Goal: Transaction & Acquisition: Download file/media

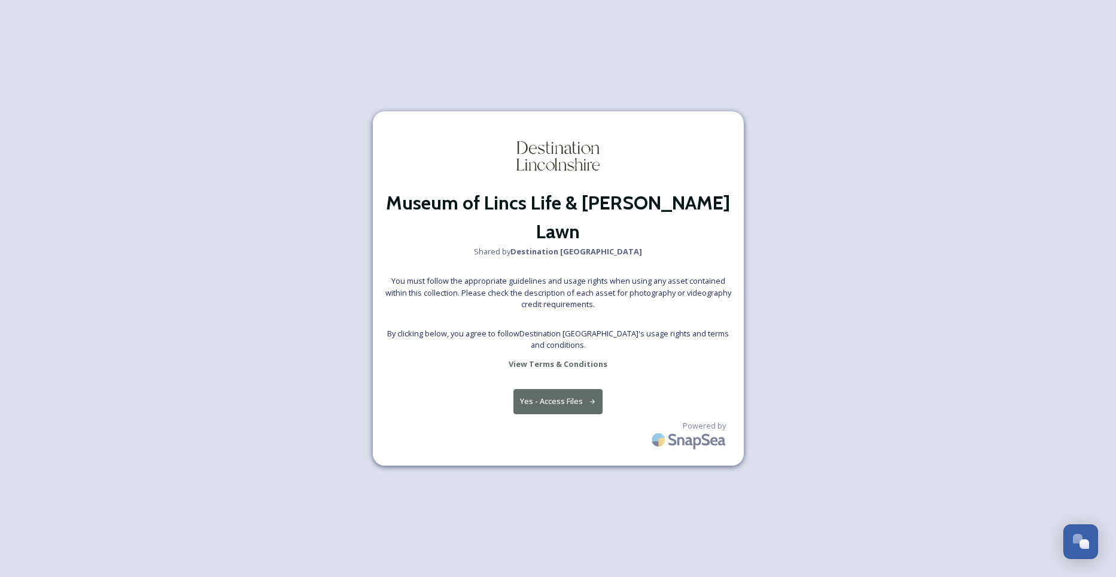
click at [557, 389] on button "Yes - Access Files" at bounding box center [558, 401] width 90 height 25
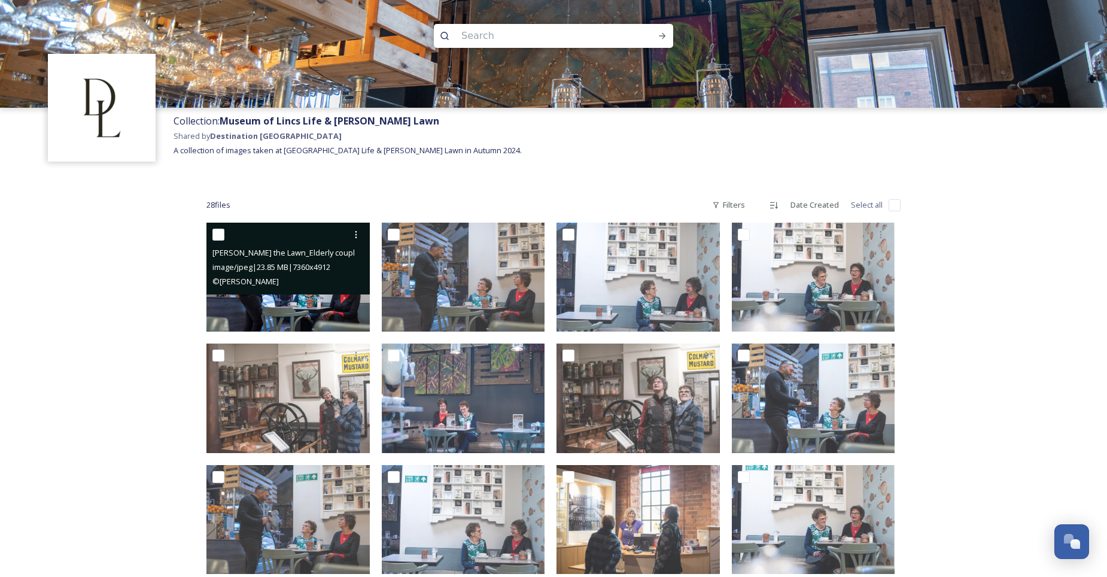
click at [293, 269] on span "image/jpeg | 23.85 MB | 7360 x 4912" at bounding box center [271, 266] width 118 height 11
click at [308, 300] on img at bounding box center [287, 277] width 163 height 109
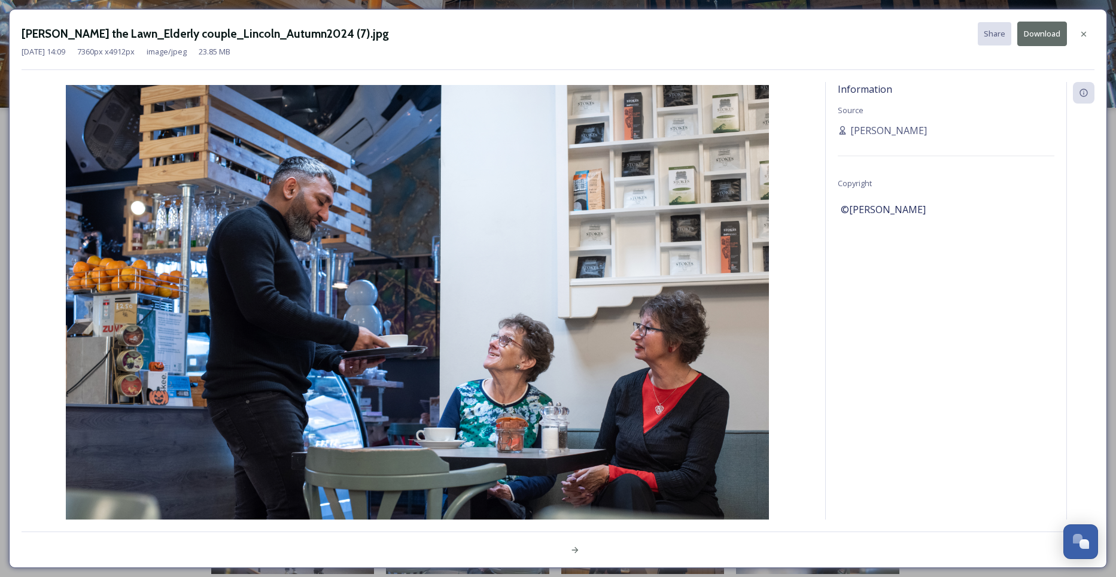
click at [762, 289] on img at bounding box center [418, 319] width 792 height 469
click at [819, 281] on div "Information Source Reece Smith Copyright ©Tony Pleavin" at bounding box center [558, 300] width 1073 height 437
click at [1084, 32] on icon at bounding box center [1084, 34] width 10 height 10
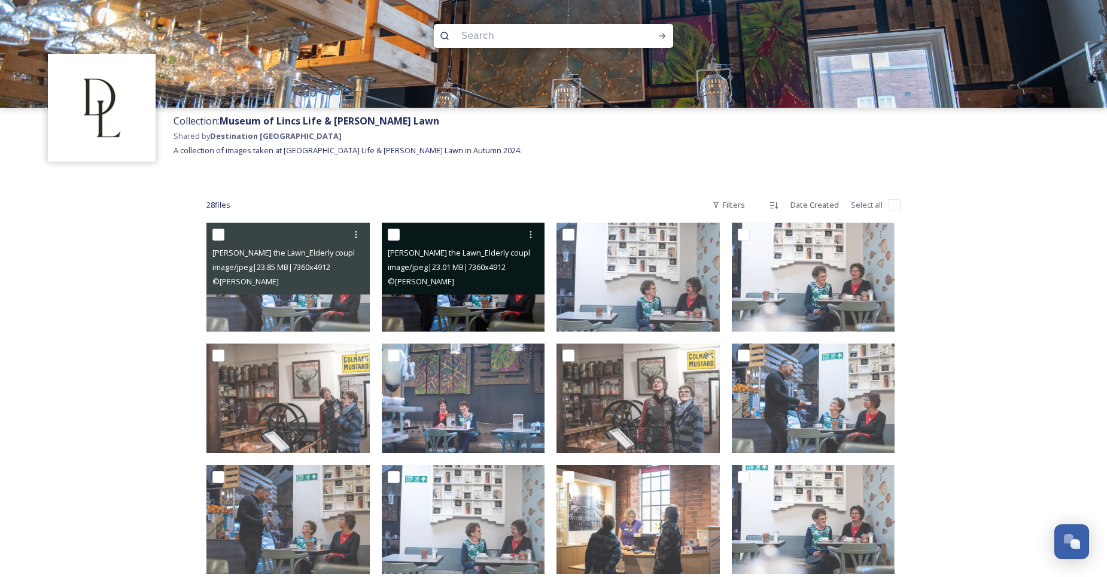
click at [518, 307] on img at bounding box center [463, 277] width 163 height 109
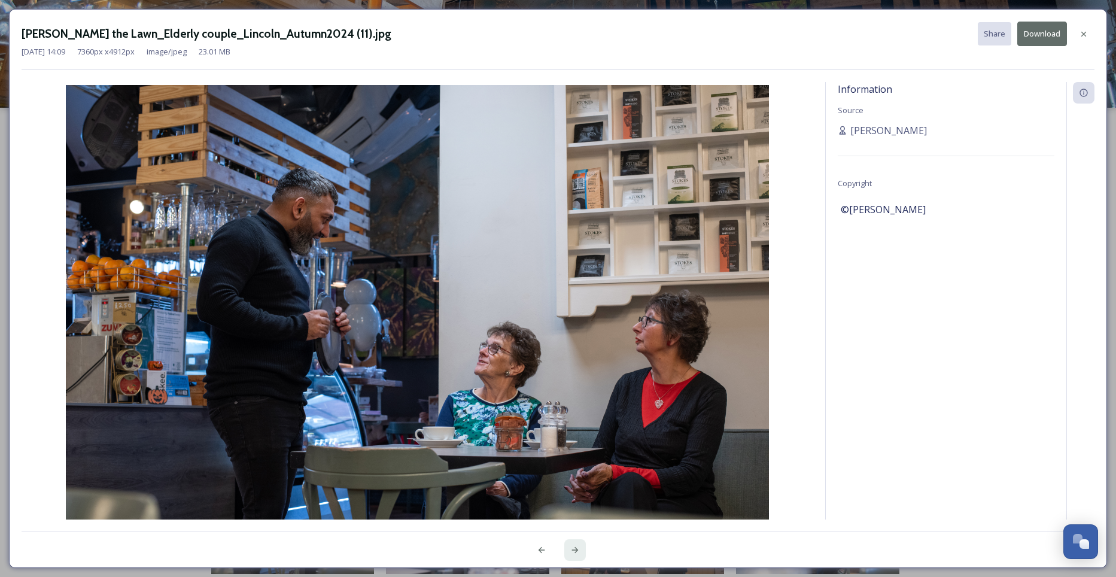
click at [573, 550] on icon at bounding box center [575, 550] width 10 height 10
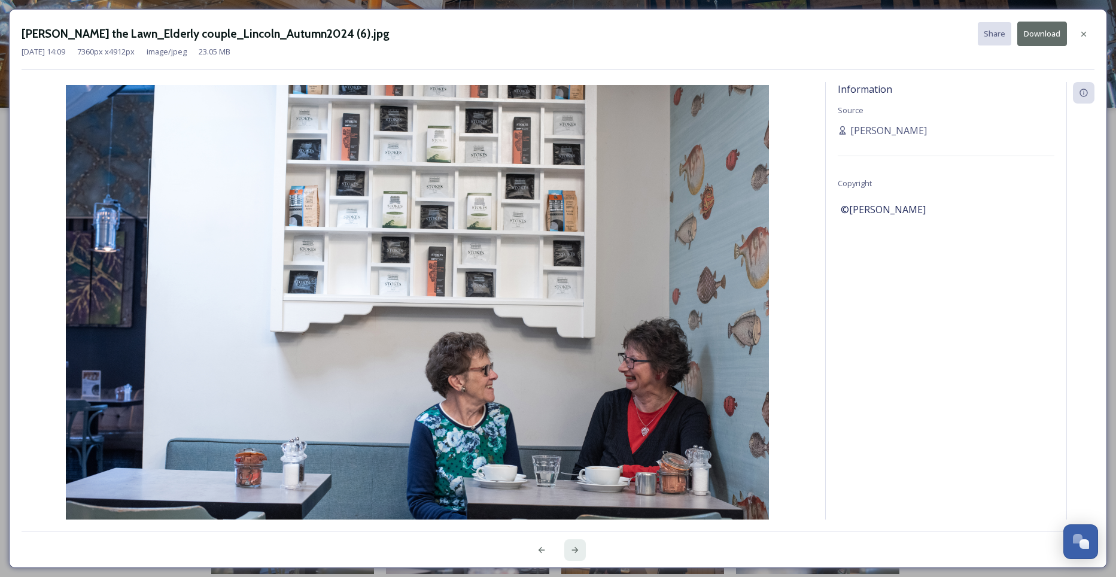
click at [576, 550] on icon at bounding box center [574, 550] width 7 height 6
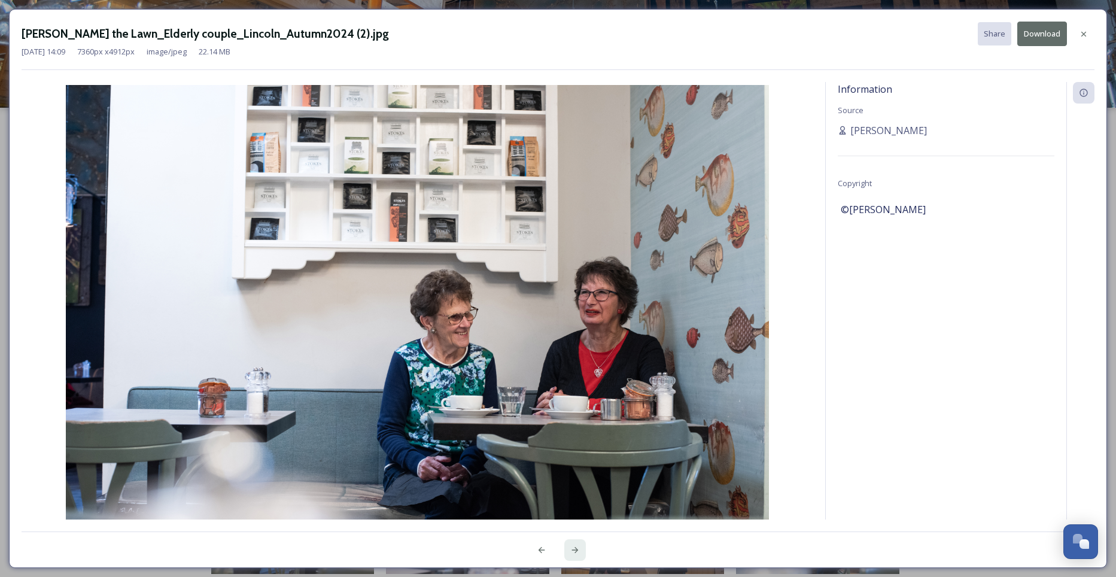
click at [577, 550] on icon at bounding box center [575, 550] width 10 height 10
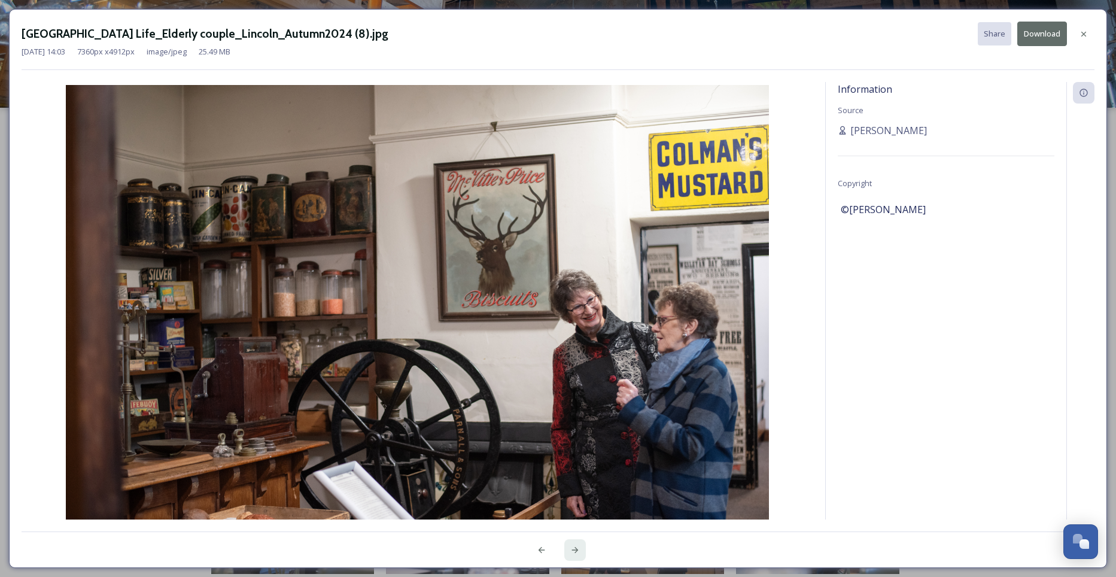
click at [574, 546] on icon at bounding box center [575, 550] width 10 height 10
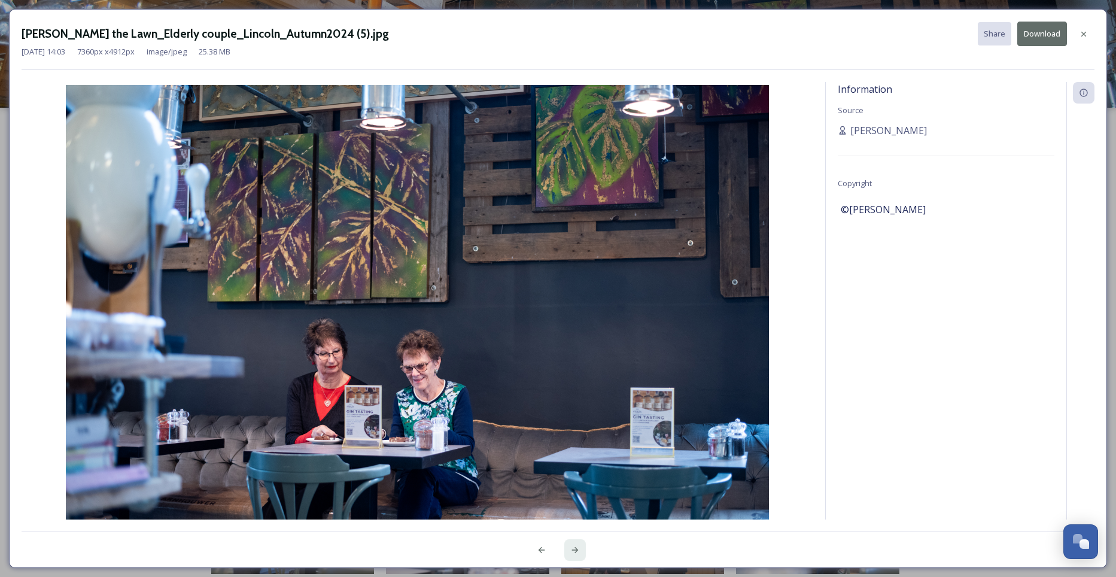
click at [574, 546] on icon at bounding box center [575, 550] width 10 height 10
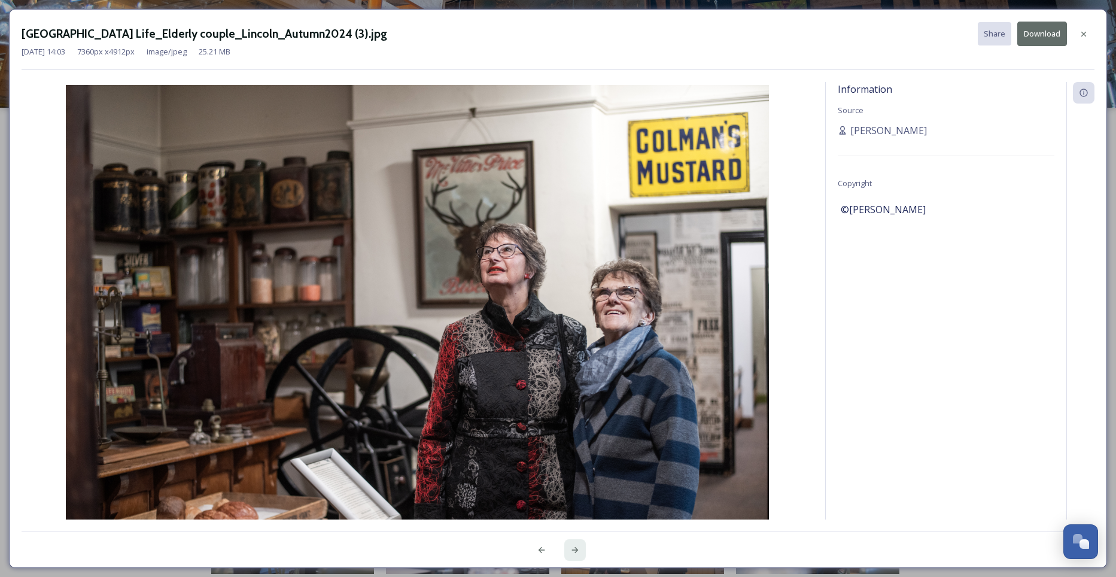
click at [574, 546] on icon at bounding box center [575, 550] width 10 height 10
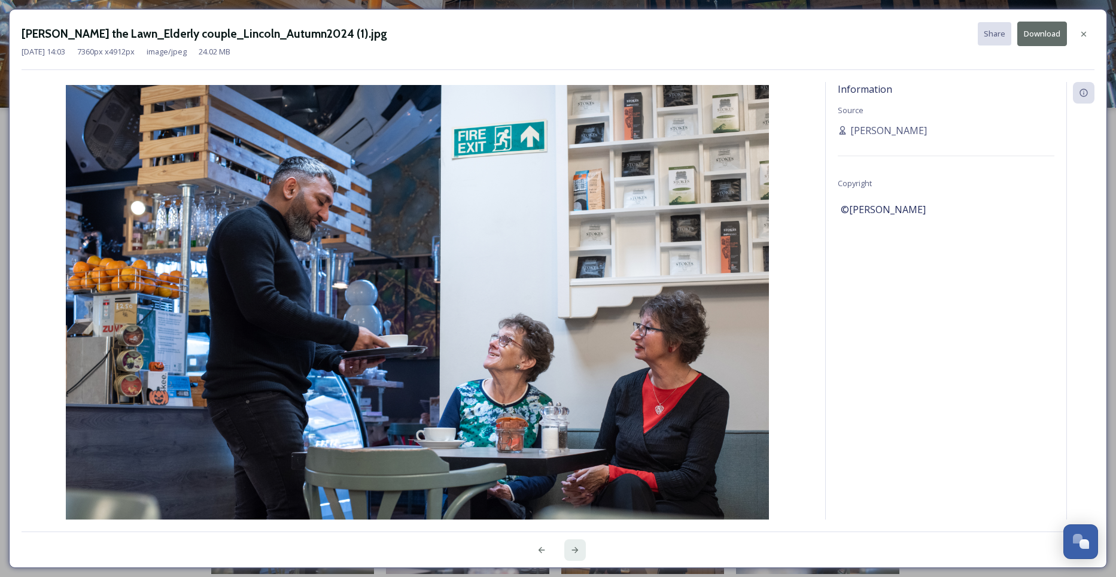
click at [574, 546] on icon at bounding box center [575, 550] width 10 height 10
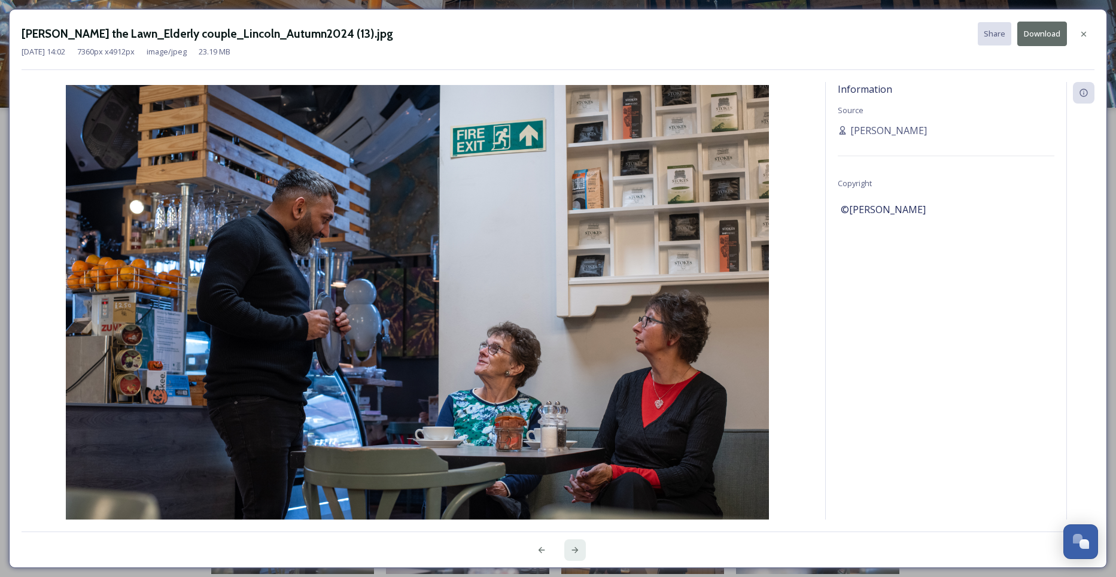
click at [574, 546] on icon at bounding box center [575, 550] width 10 height 10
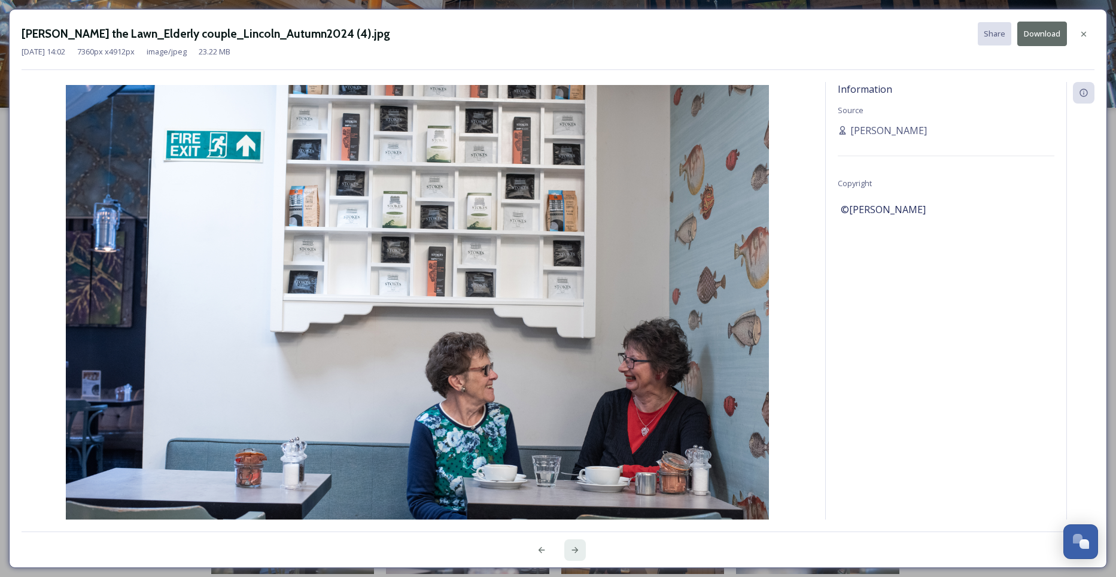
click at [574, 546] on icon at bounding box center [575, 550] width 10 height 10
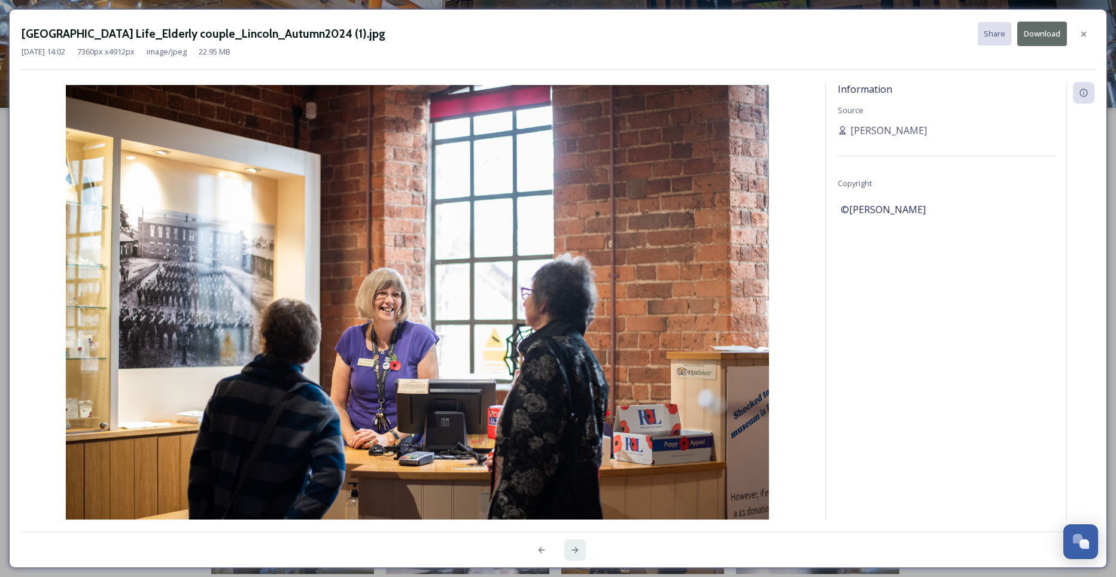
click at [574, 546] on icon at bounding box center [575, 550] width 10 height 10
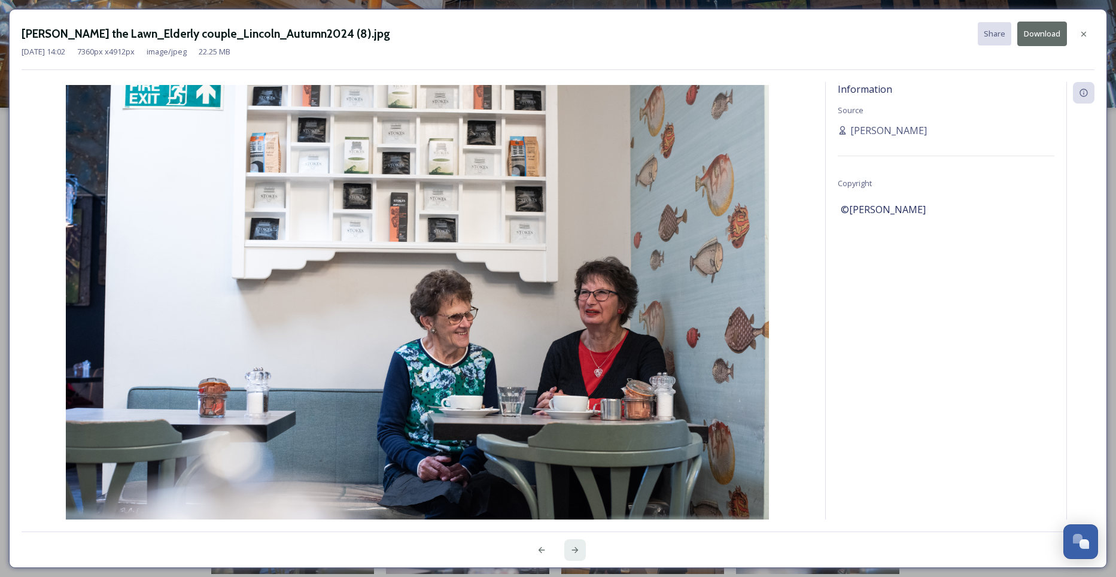
click at [574, 546] on icon at bounding box center [575, 550] width 10 height 10
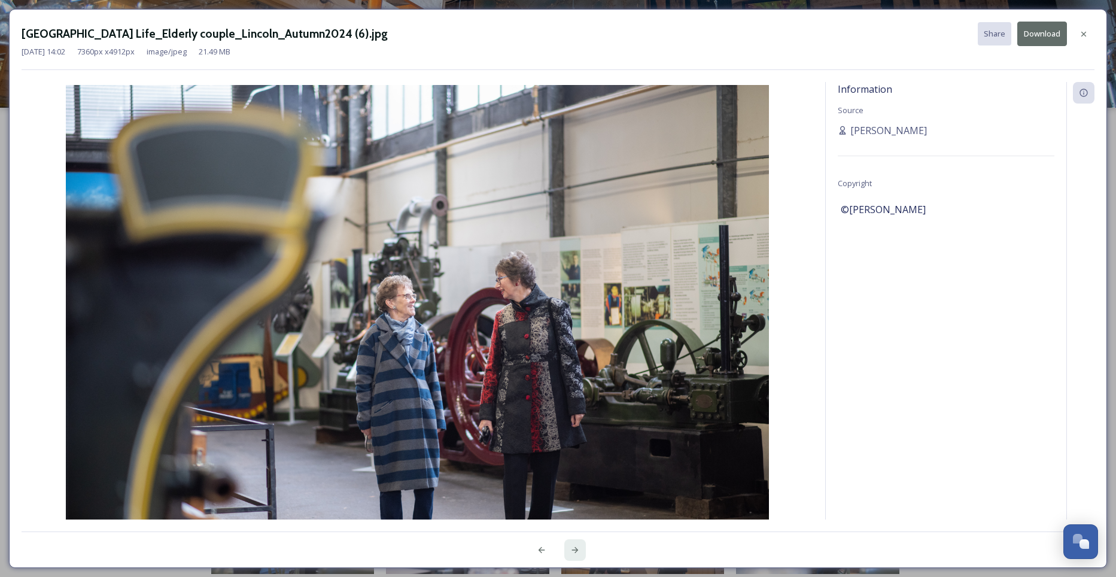
click at [574, 546] on icon at bounding box center [575, 550] width 10 height 10
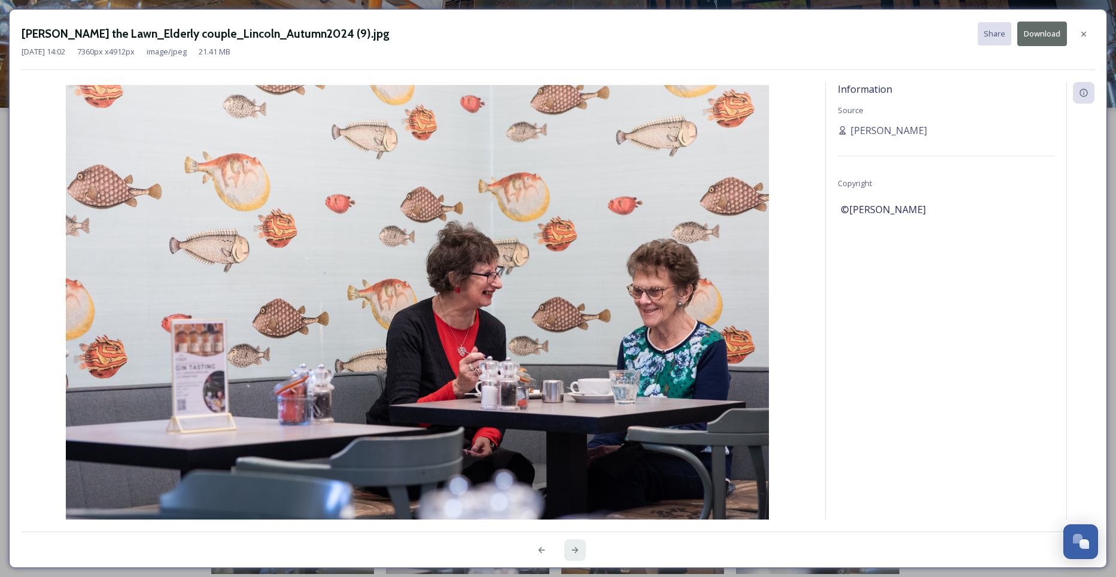
click at [574, 546] on icon at bounding box center [575, 550] width 10 height 10
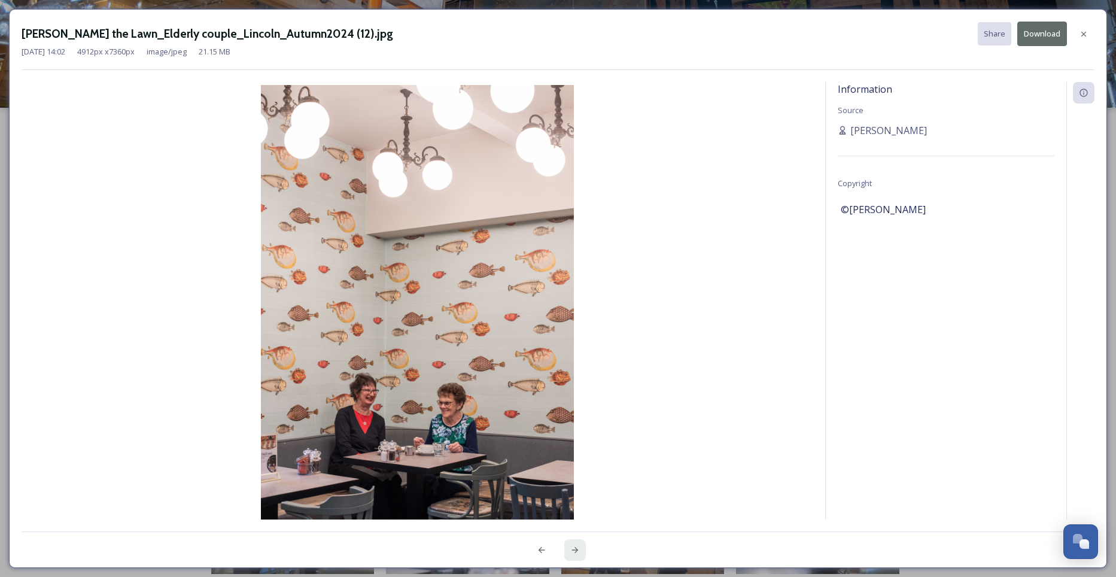
click at [574, 546] on icon at bounding box center [575, 550] width 10 height 10
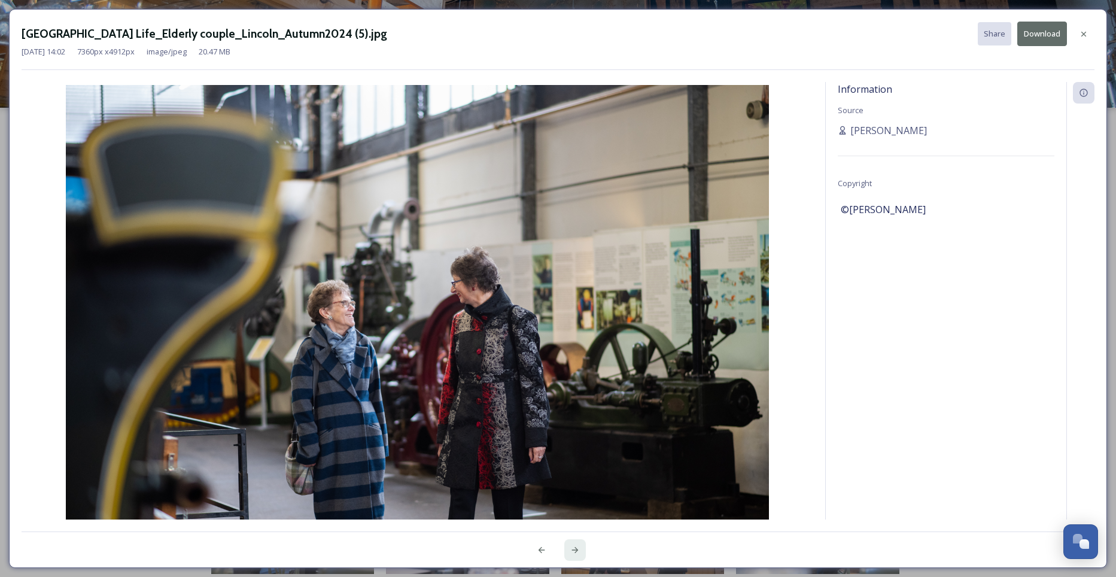
click at [574, 546] on icon at bounding box center [575, 550] width 10 height 10
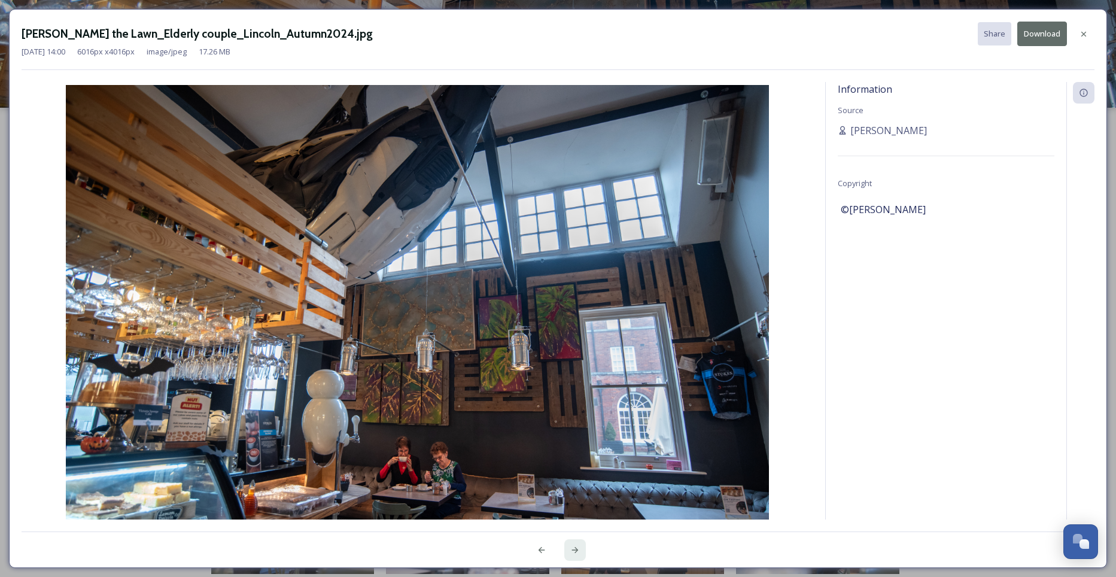
click at [574, 552] on icon at bounding box center [575, 550] width 10 height 10
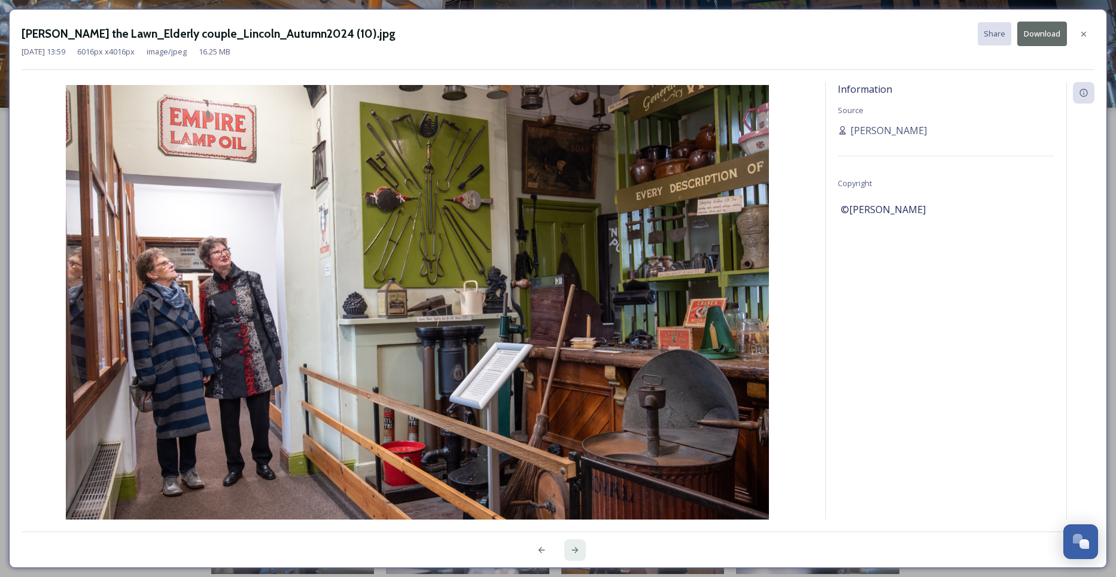
click at [574, 552] on icon at bounding box center [575, 550] width 10 height 10
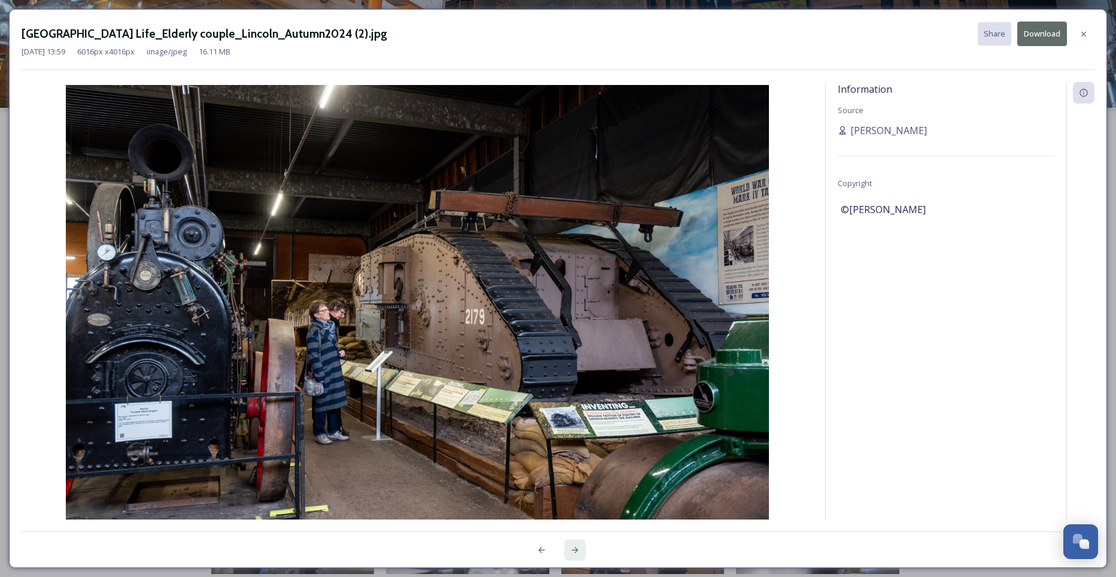
click at [574, 552] on icon at bounding box center [575, 550] width 10 height 10
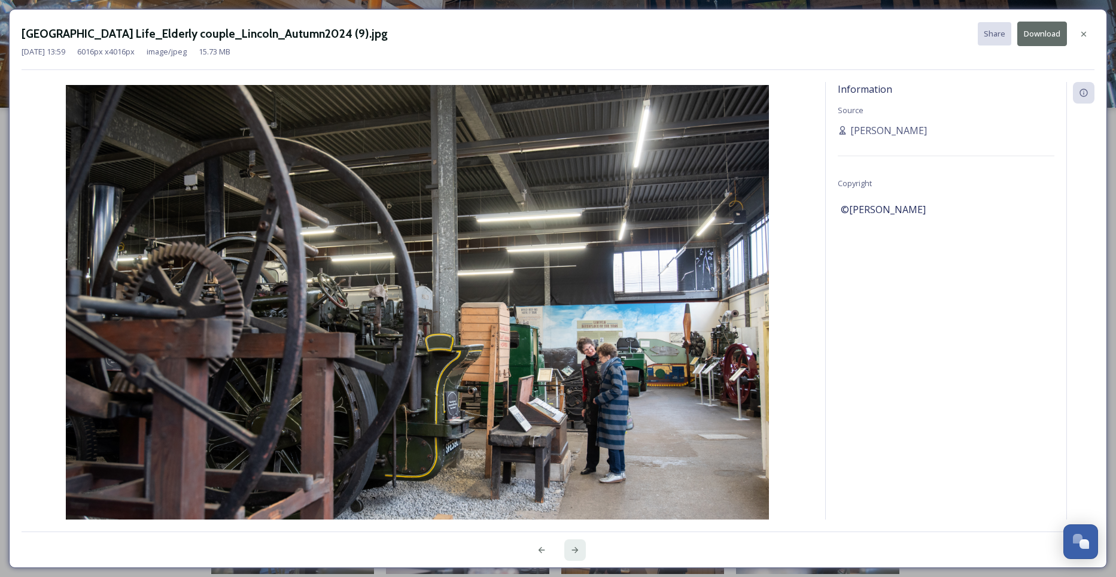
click at [574, 552] on icon at bounding box center [575, 550] width 10 height 10
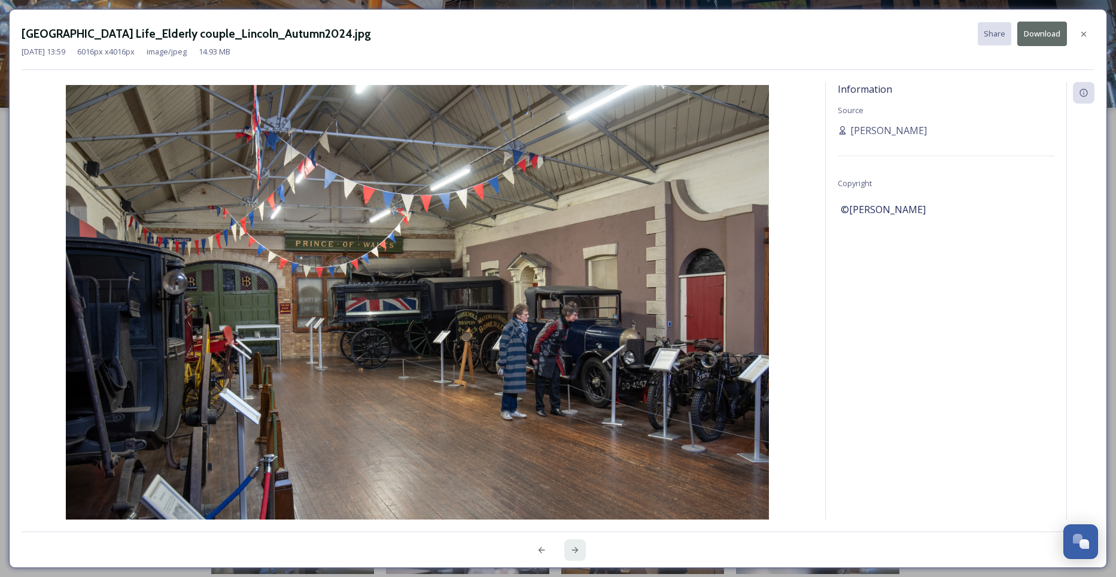
click at [574, 552] on icon at bounding box center [575, 550] width 10 height 10
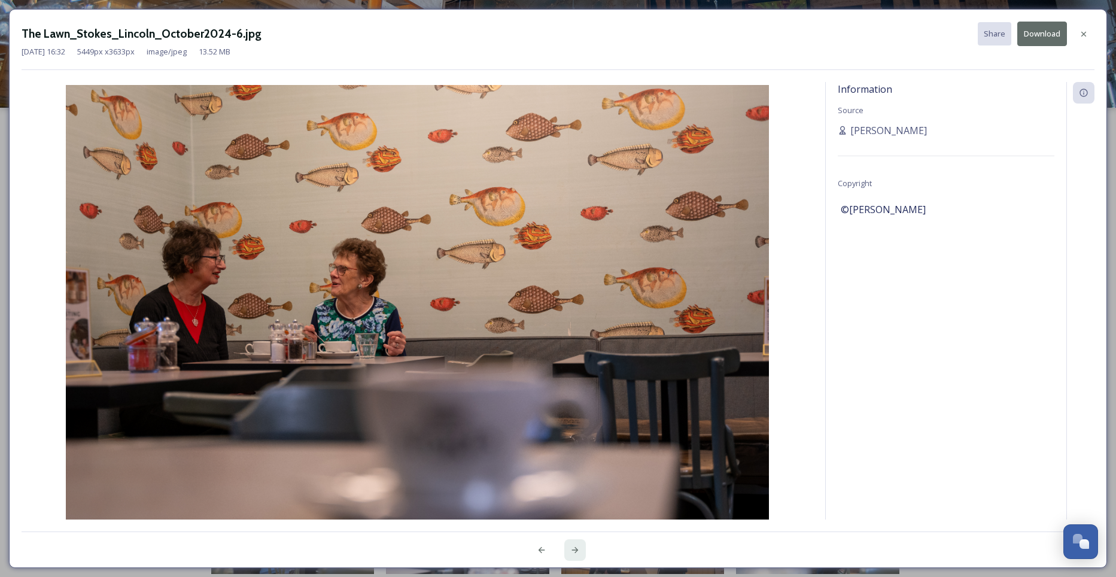
click at [574, 552] on icon at bounding box center [575, 550] width 10 height 10
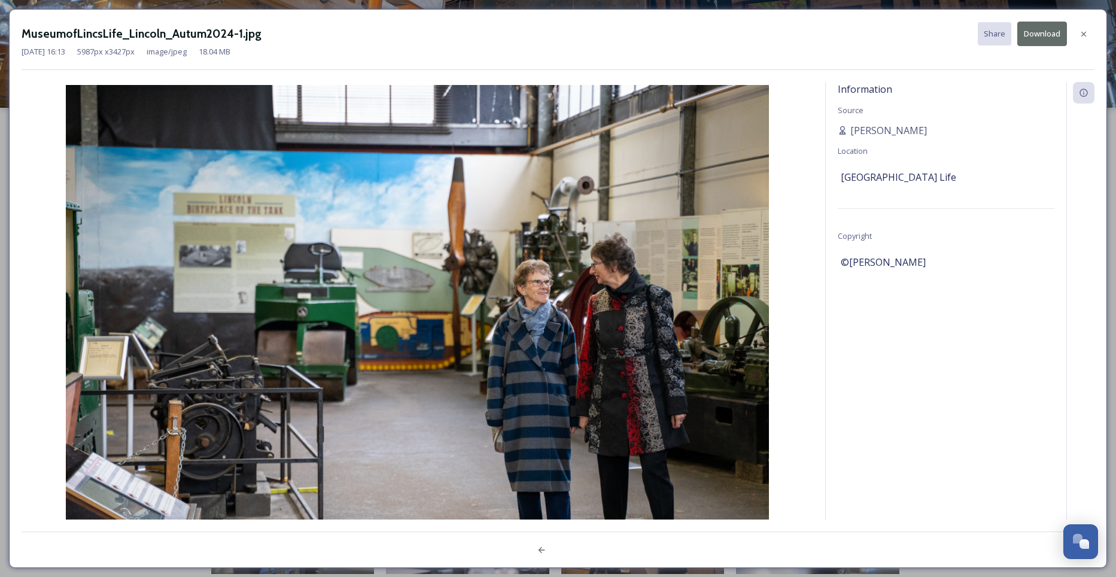
click at [574, 552] on div at bounding box center [558, 543] width 1073 height 24
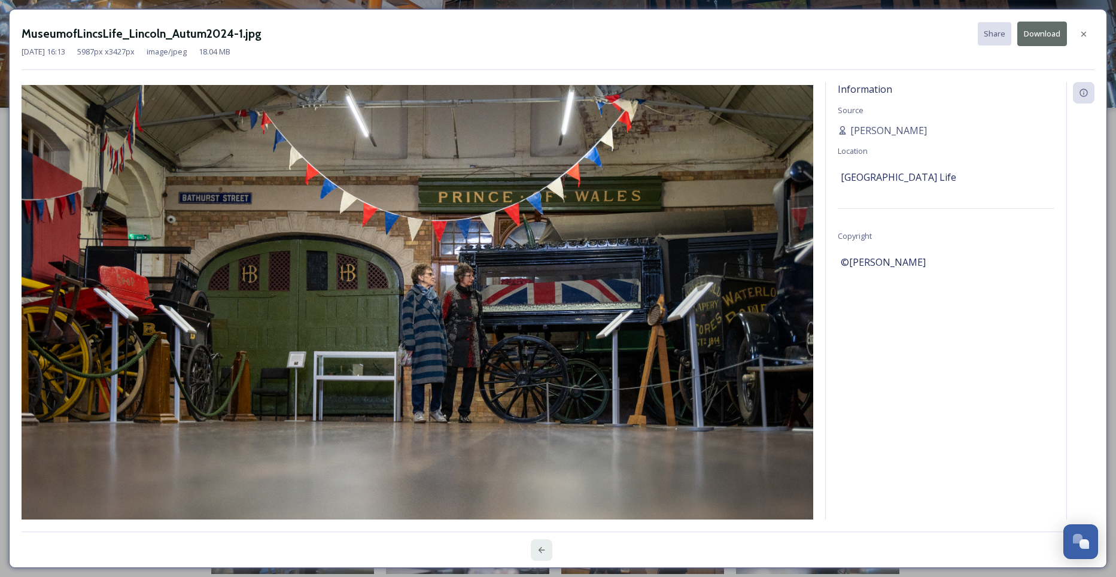
click at [541, 550] on icon at bounding box center [542, 550] width 10 height 10
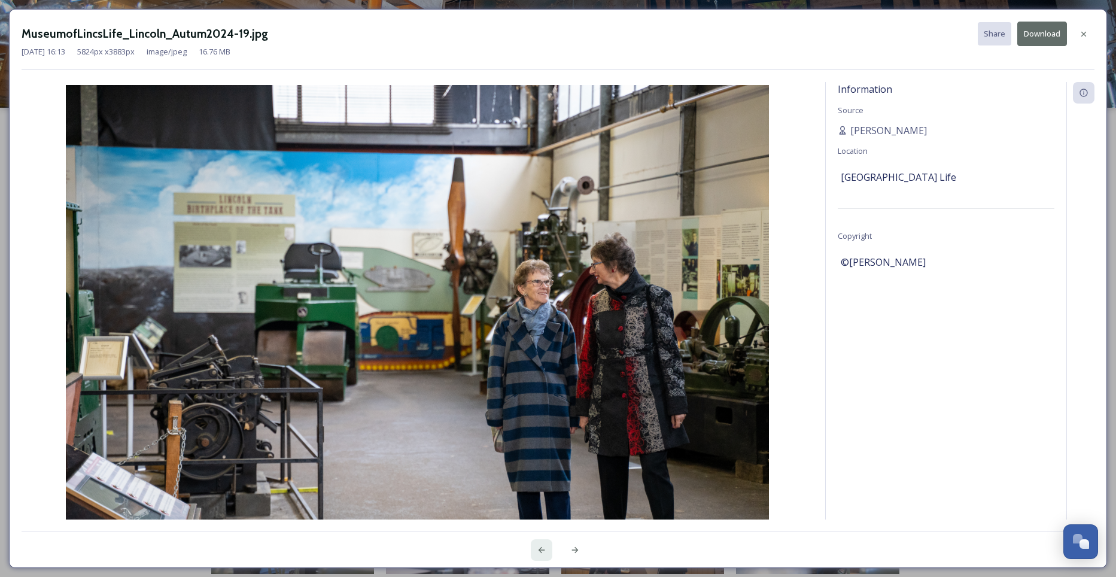
click at [541, 550] on icon at bounding box center [542, 550] width 10 height 10
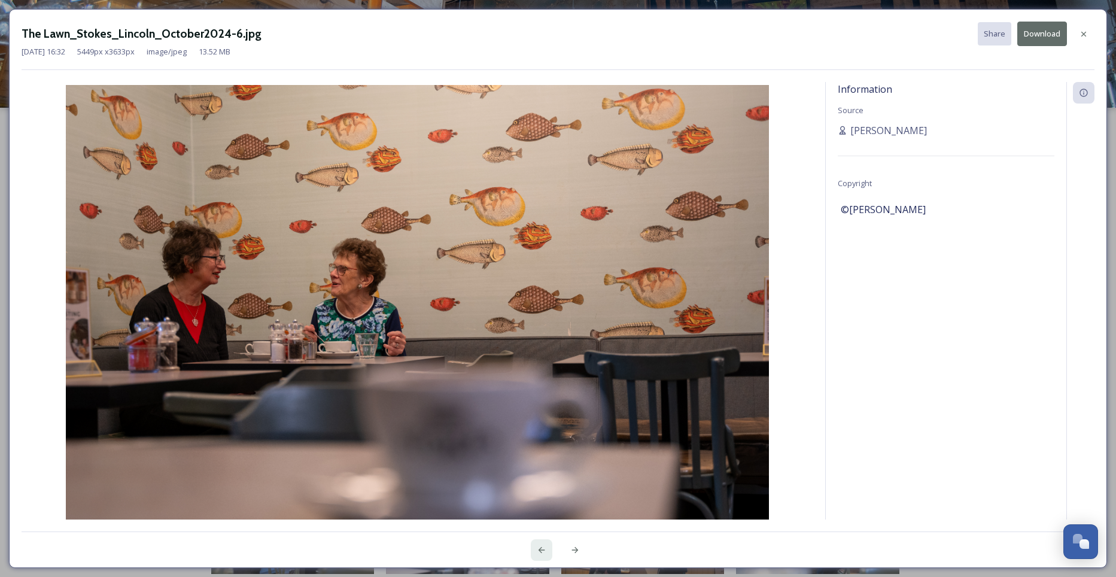
click at [541, 550] on icon at bounding box center [542, 550] width 10 height 10
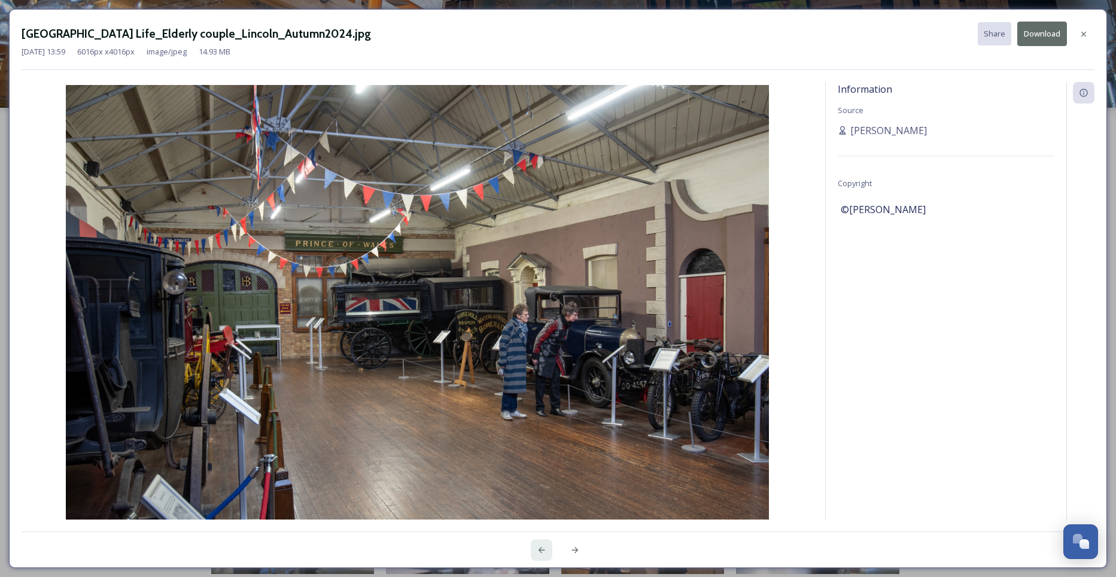
click at [541, 550] on icon at bounding box center [542, 550] width 10 height 10
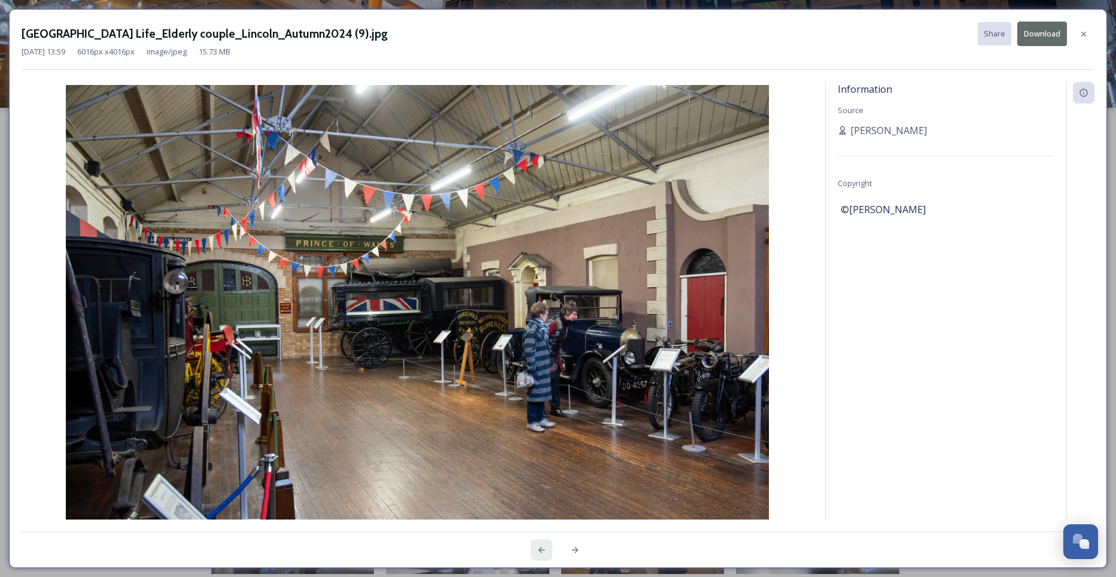
click at [541, 550] on icon at bounding box center [542, 550] width 10 height 10
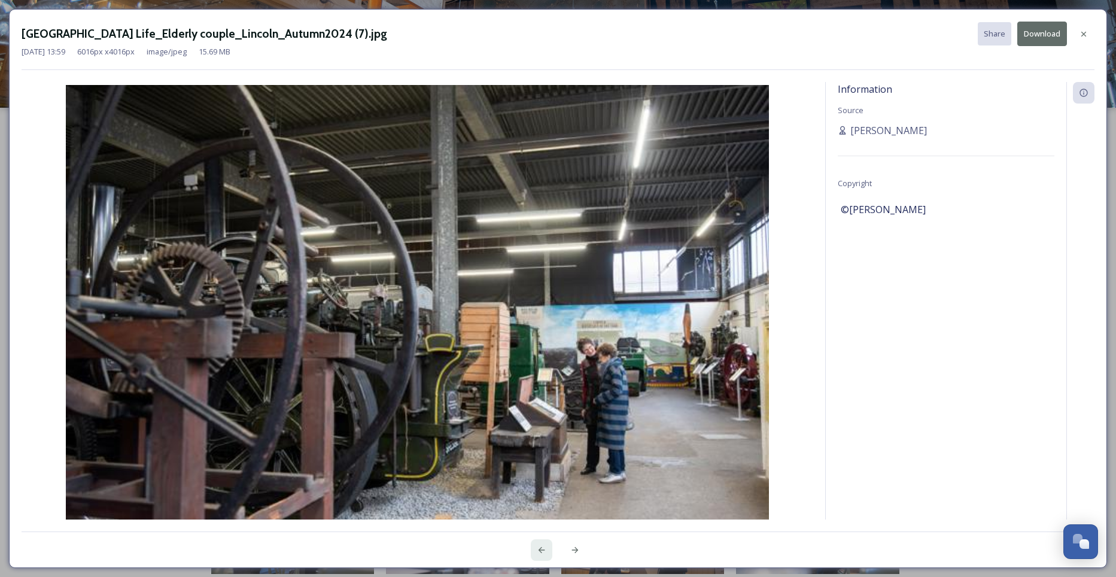
click at [541, 550] on icon at bounding box center [542, 550] width 10 height 10
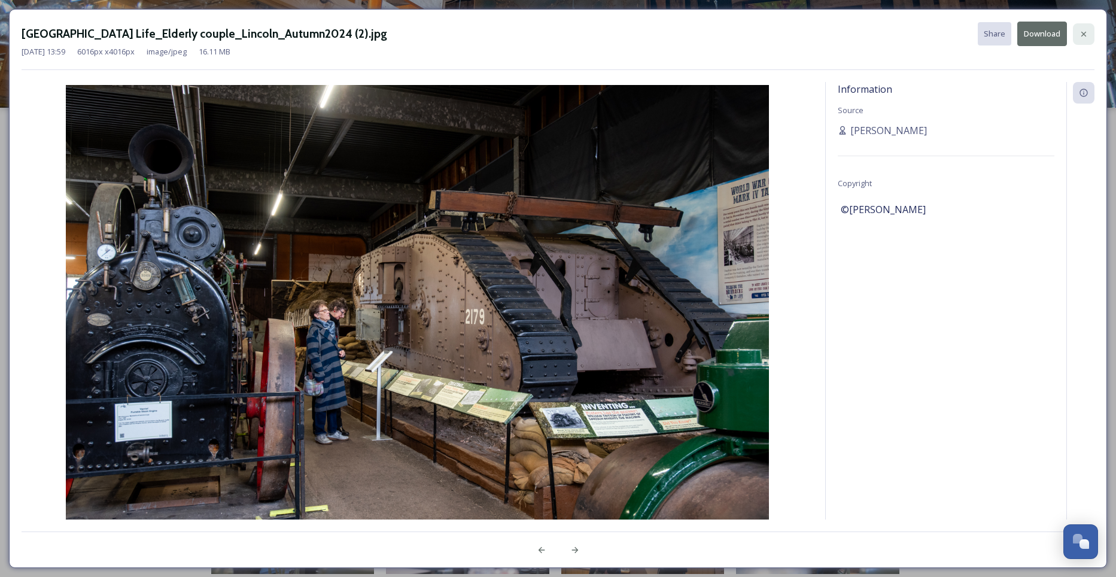
click at [1081, 32] on icon at bounding box center [1084, 34] width 10 height 10
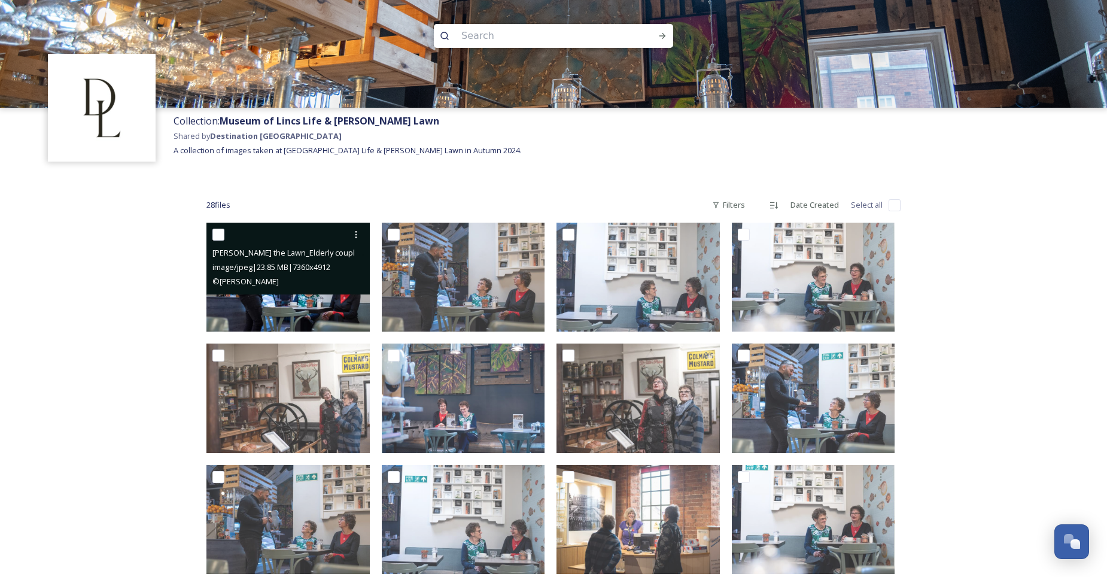
click at [318, 317] on img at bounding box center [287, 277] width 163 height 109
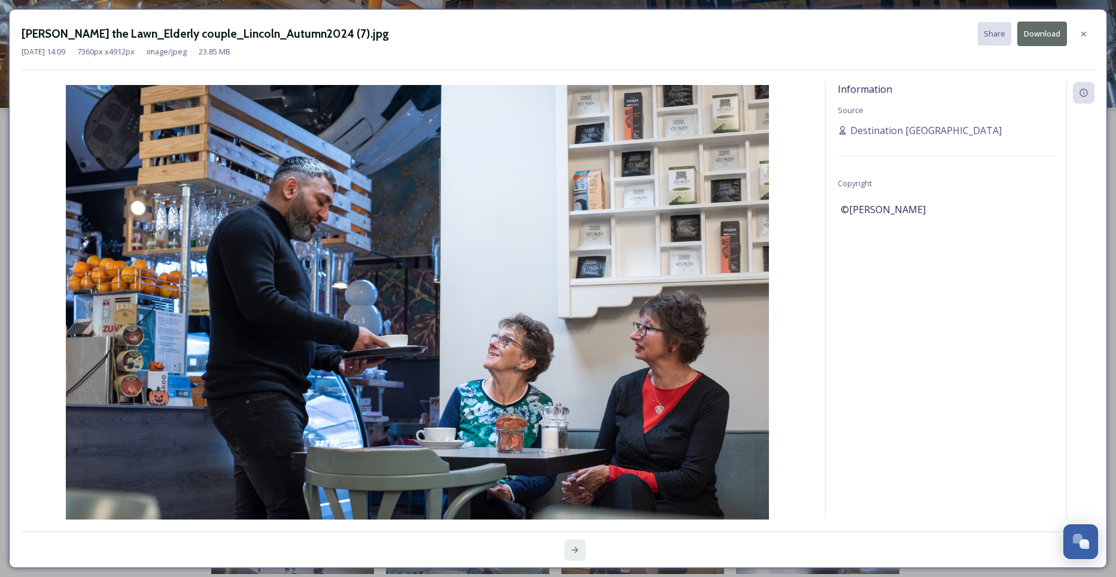
click at [575, 549] on icon at bounding box center [575, 550] width 10 height 10
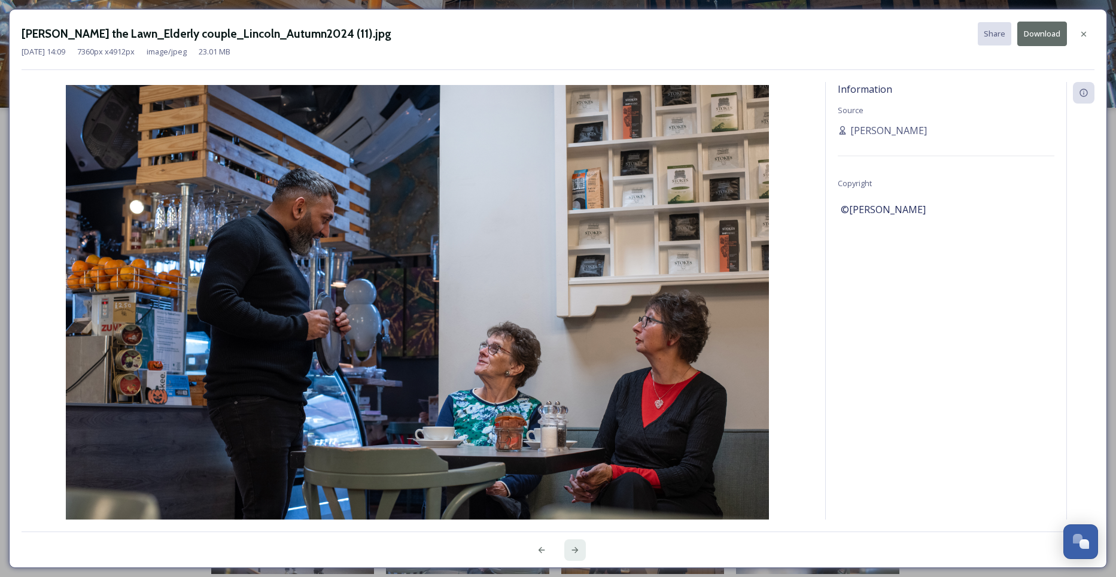
click at [574, 548] on icon at bounding box center [575, 550] width 10 height 10
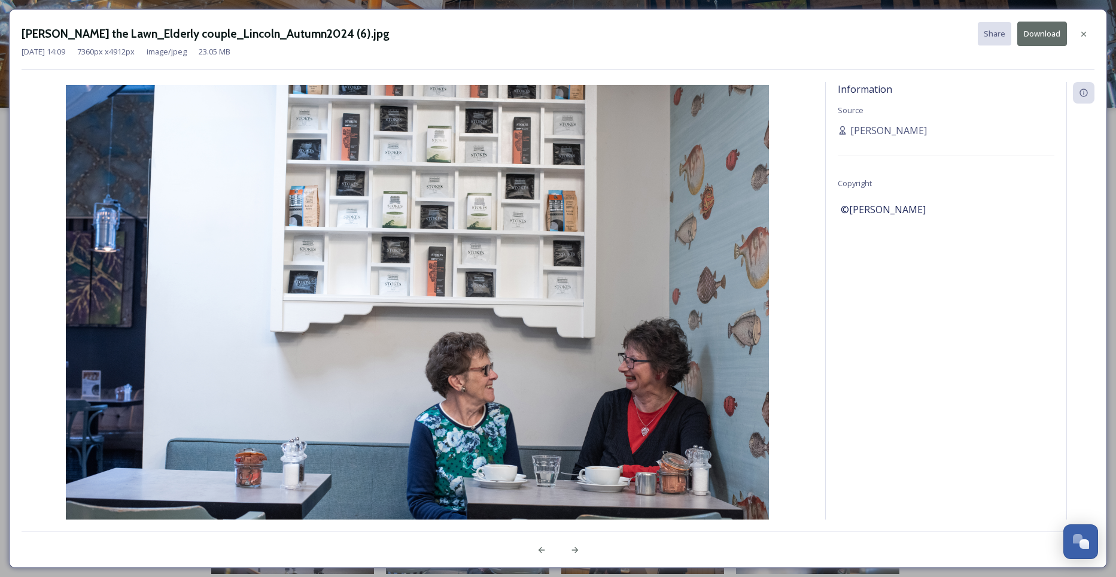
click at [1051, 34] on button "Download" at bounding box center [1042, 34] width 50 height 25
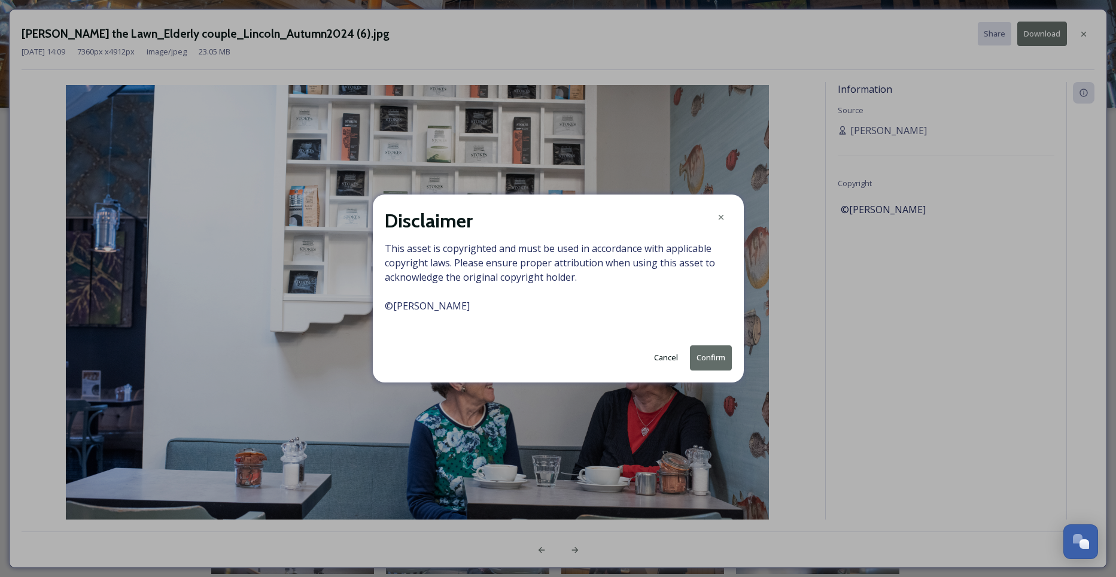
click at [706, 357] on button "Confirm" at bounding box center [711, 357] width 42 height 25
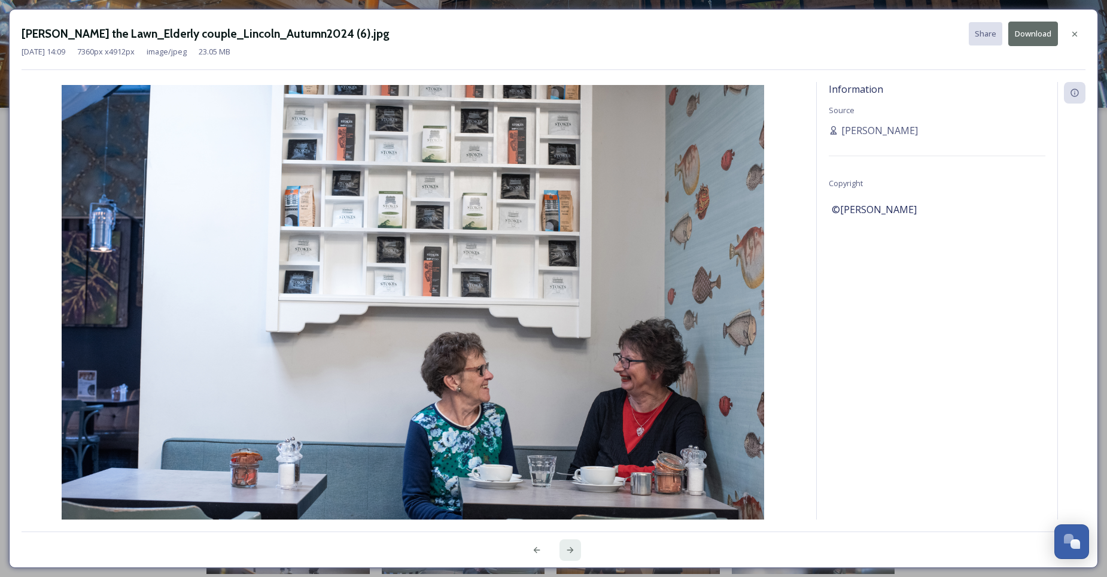
click at [570, 550] on icon at bounding box center [570, 550] width 10 height 10
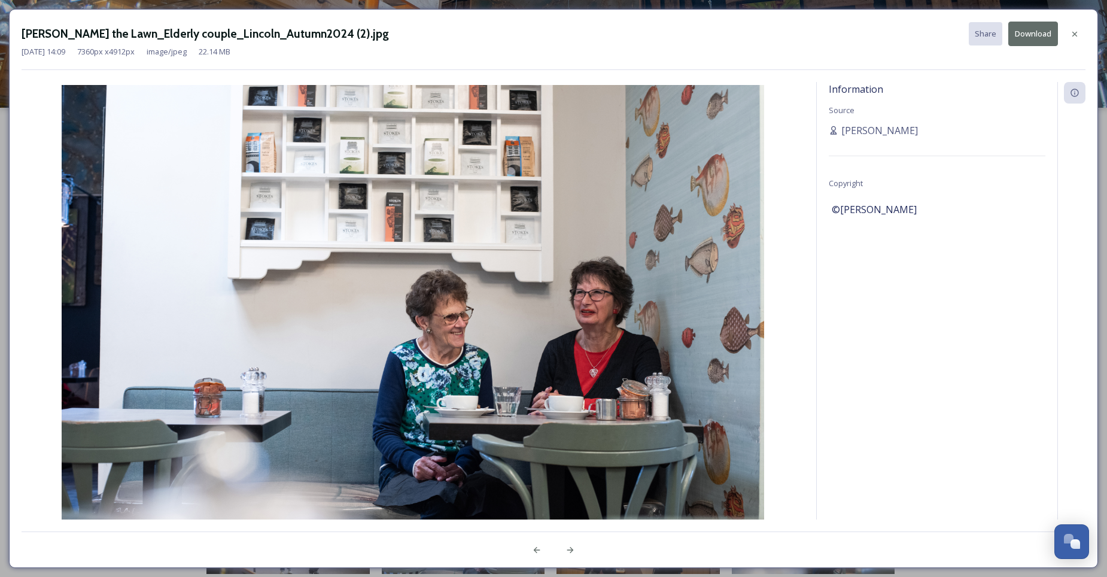
click at [1032, 32] on button "Download" at bounding box center [1033, 34] width 50 height 25
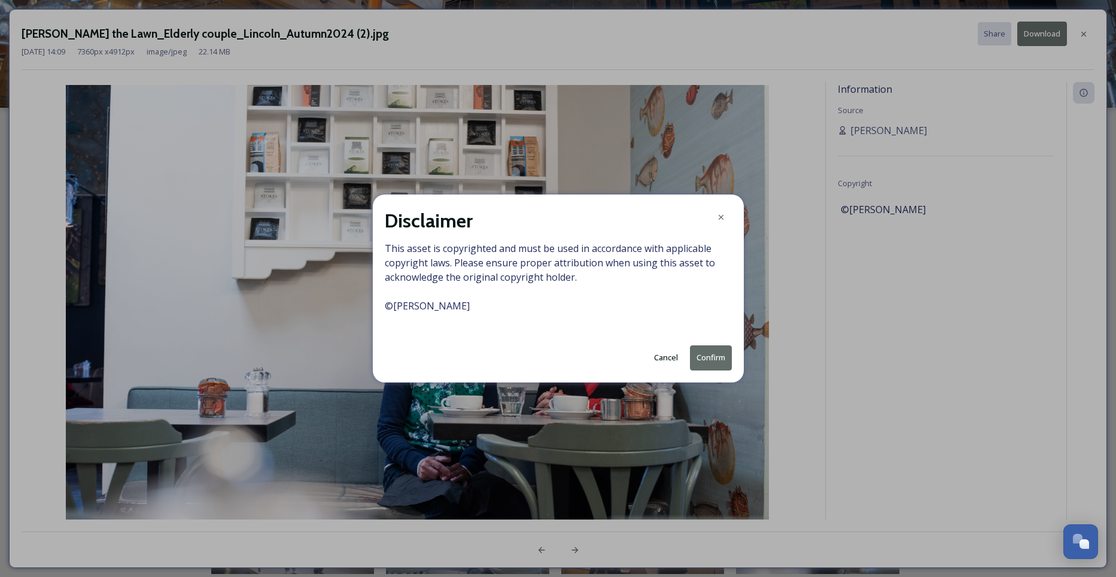
click at [709, 355] on button "Confirm" at bounding box center [711, 357] width 42 height 25
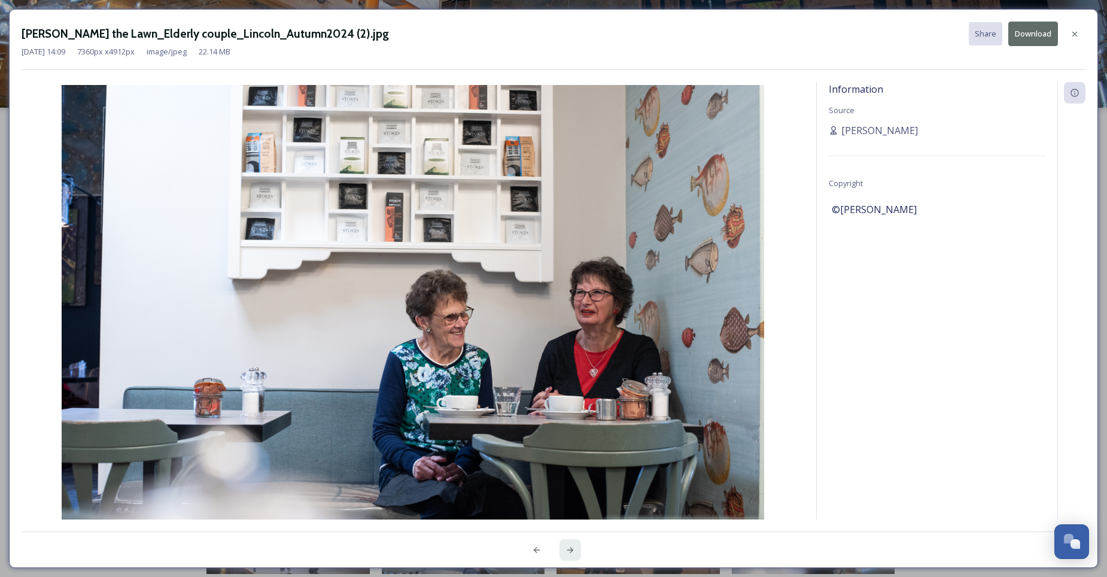
click at [570, 552] on icon at bounding box center [570, 550] width 10 height 10
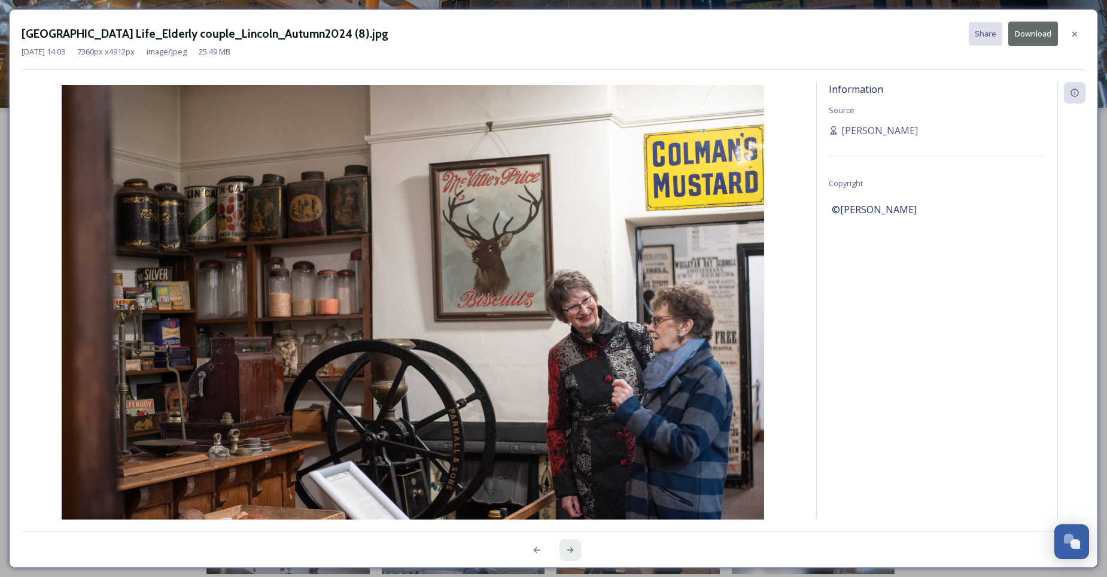
click at [570, 552] on icon at bounding box center [570, 550] width 10 height 10
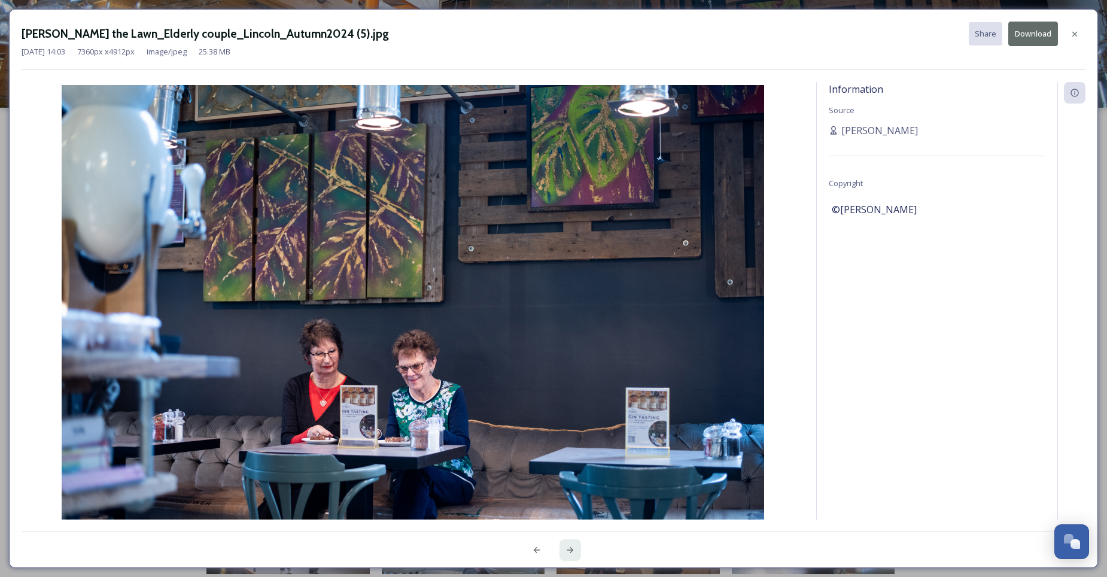
click at [570, 552] on icon at bounding box center [570, 550] width 10 height 10
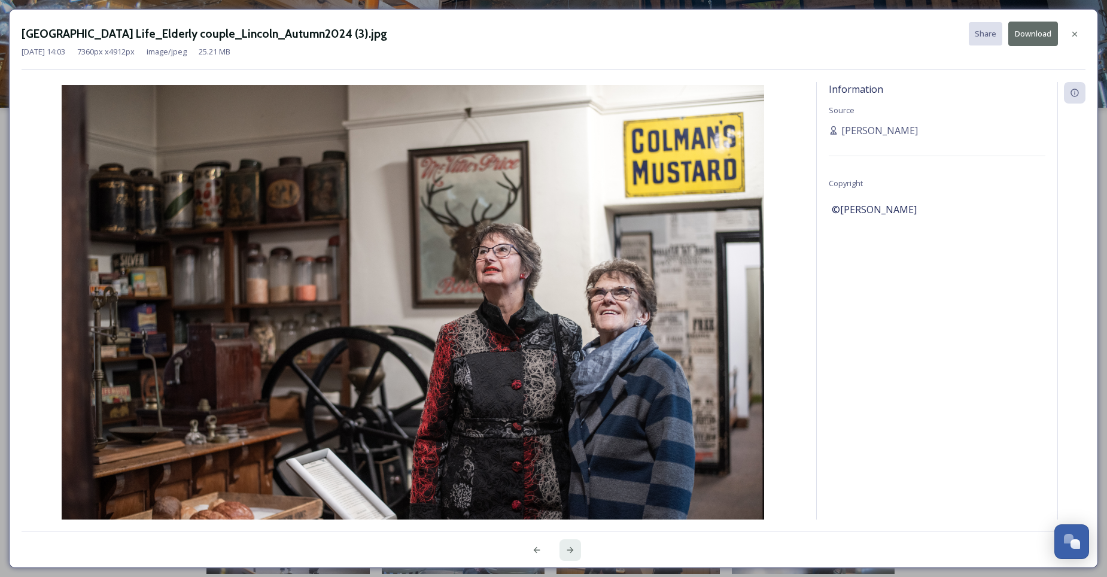
click at [569, 552] on icon at bounding box center [570, 550] width 10 height 10
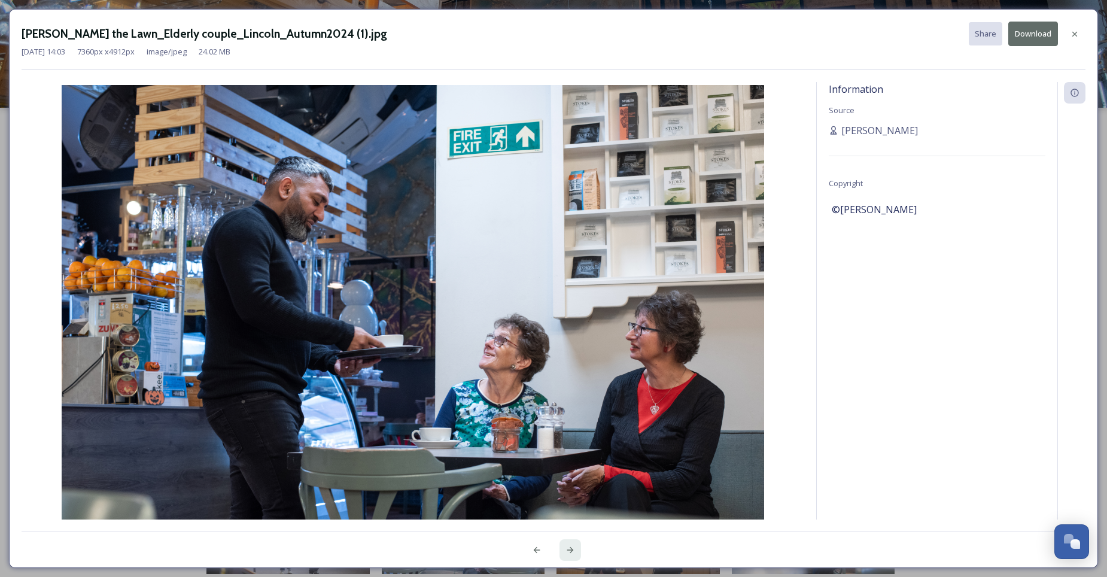
click at [568, 550] on icon at bounding box center [570, 550] width 10 height 10
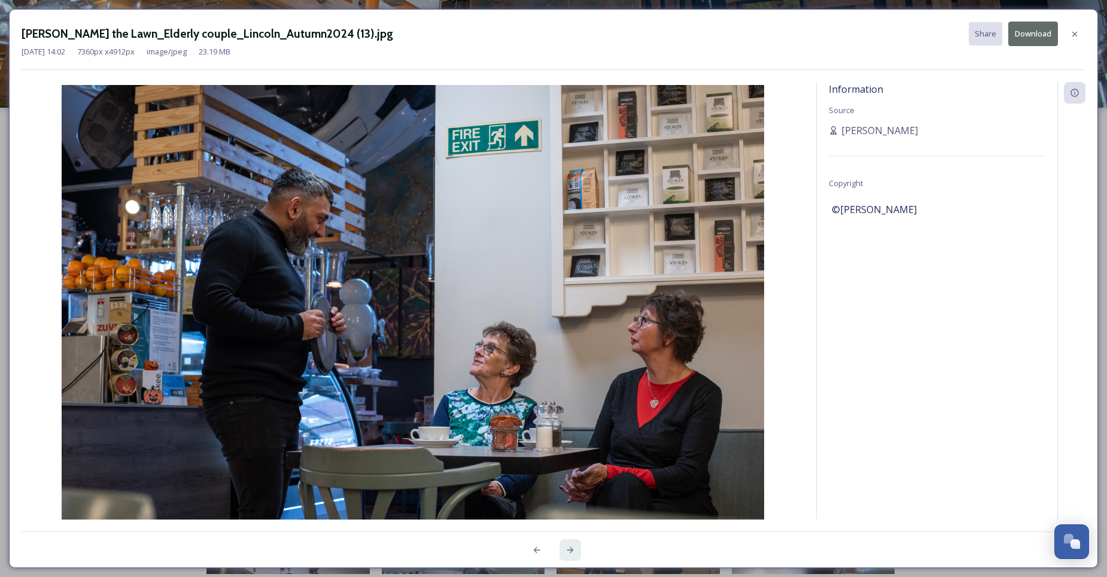
click at [569, 549] on icon at bounding box center [570, 550] width 10 height 10
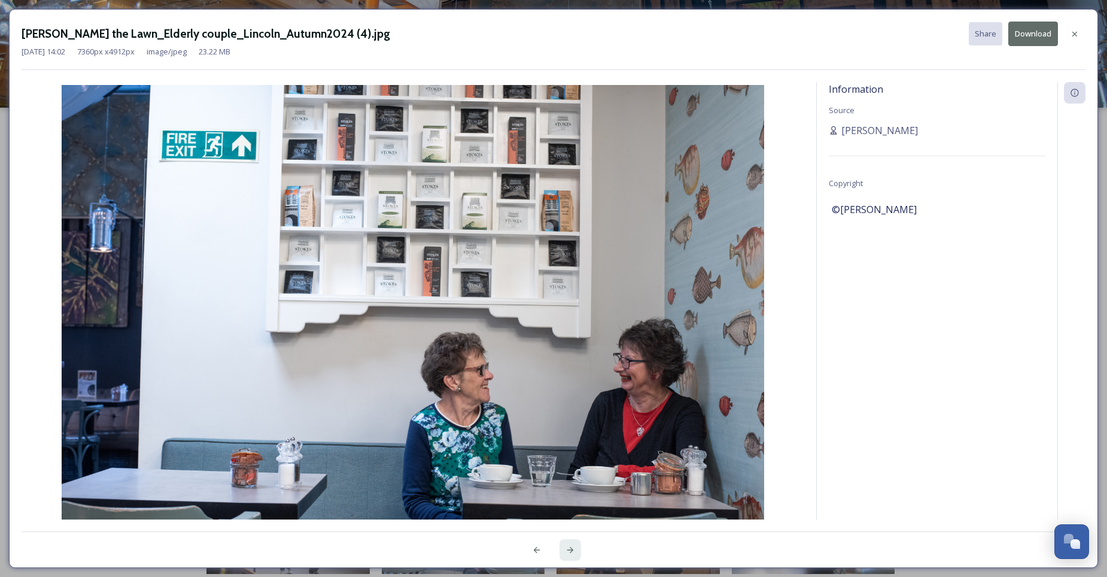
click at [569, 549] on icon at bounding box center [570, 550] width 10 height 10
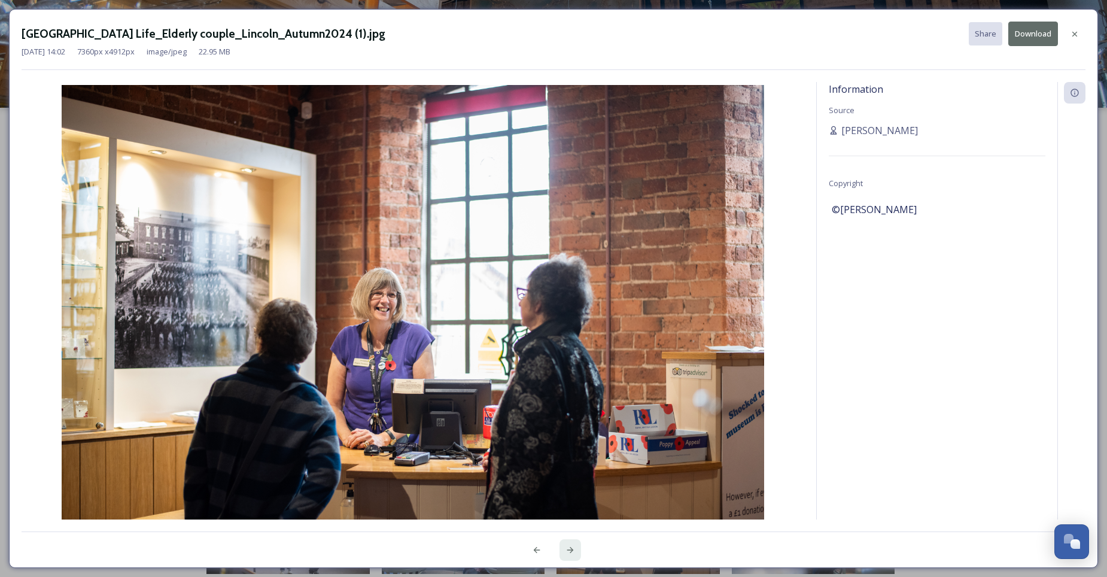
click at [569, 549] on icon at bounding box center [570, 550] width 10 height 10
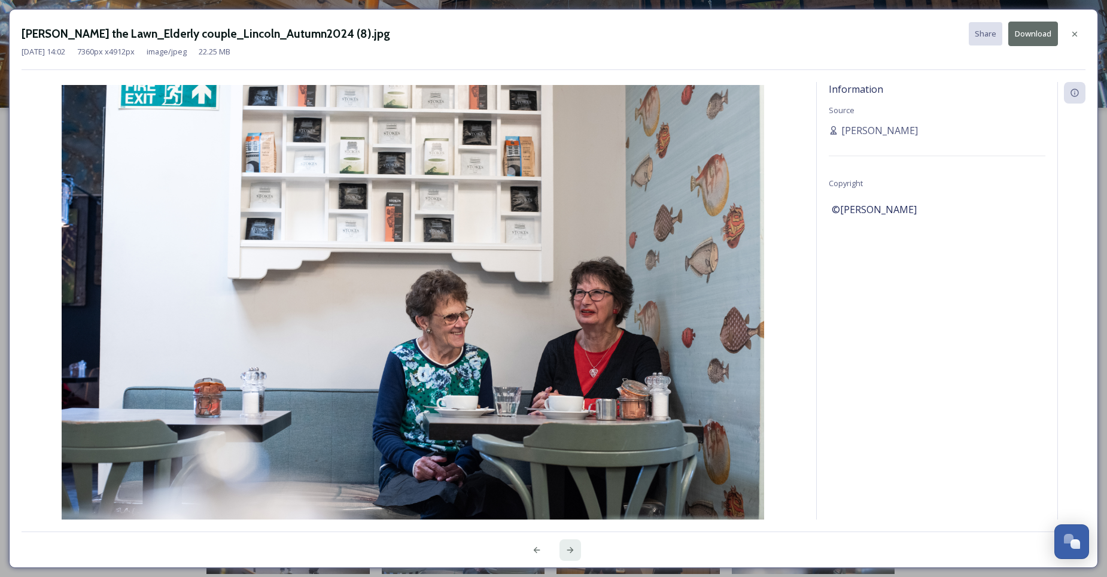
click at [569, 549] on icon at bounding box center [570, 550] width 10 height 10
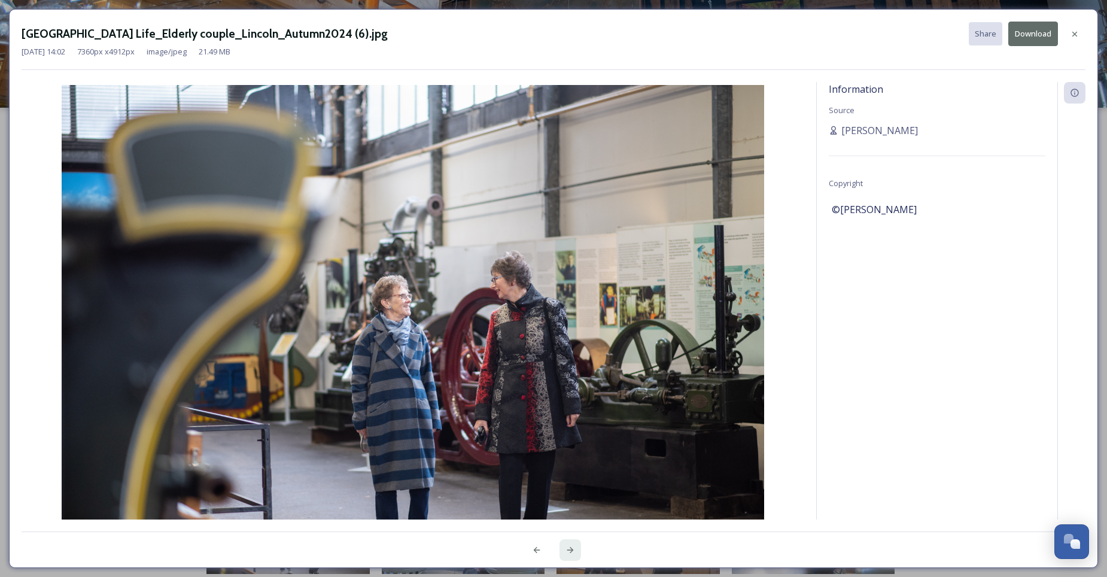
click at [569, 549] on icon at bounding box center [570, 550] width 10 height 10
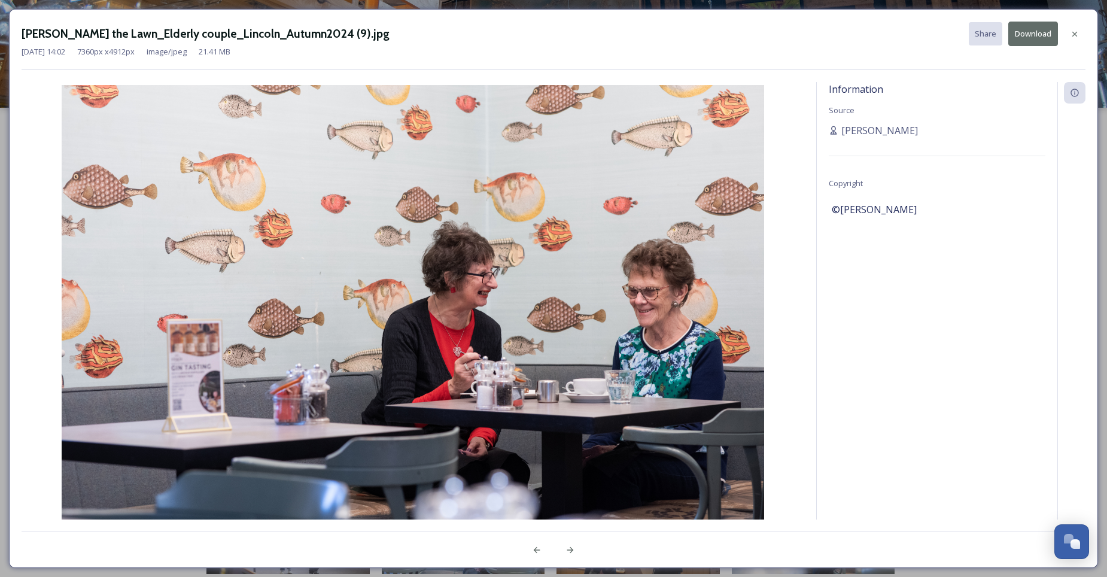
click at [1043, 36] on button "Download" at bounding box center [1033, 34] width 50 height 25
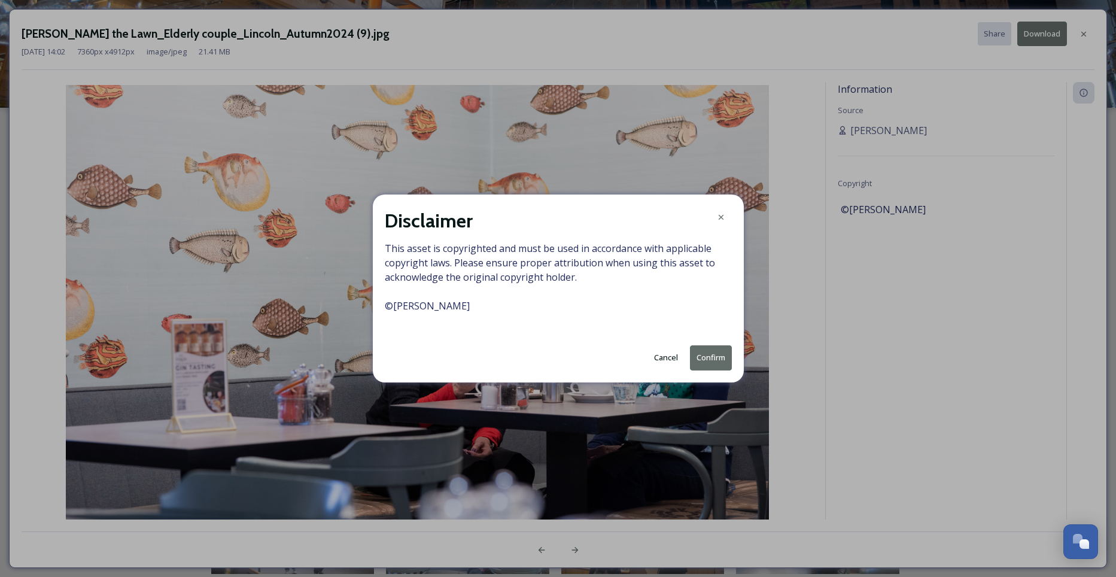
drag, startPoint x: 720, startPoint y: 363, endPoint x: 728, endPoint y: 364, distance: 7.9
click at [720, 363] on button "Confirm" at bounding box center [711, 357] width 42 height 25
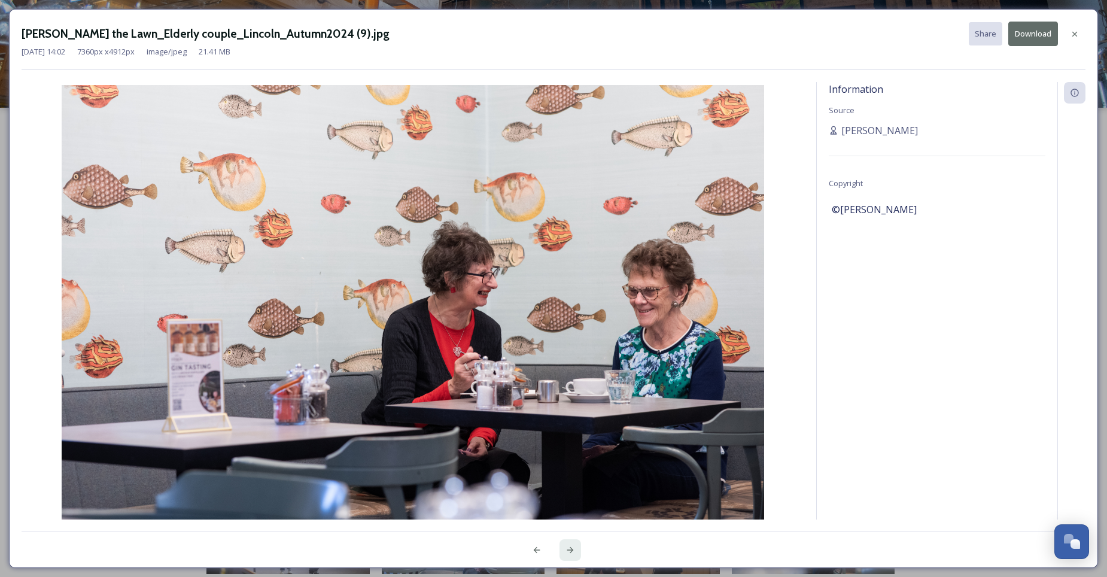
click at [570, 551] on icon at bounding box center [570, 550] width 10 height 10
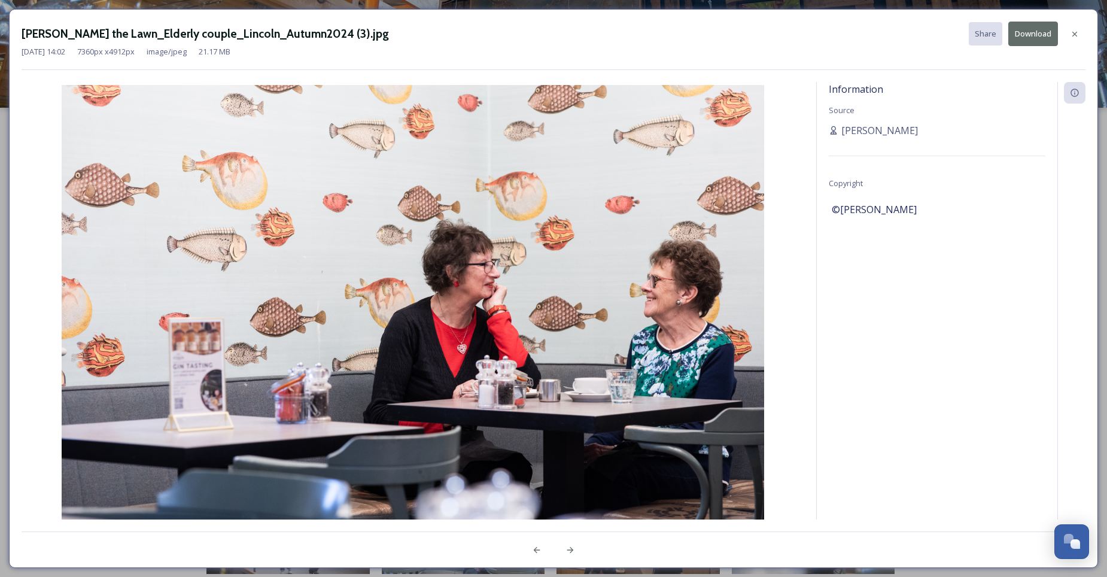
click at [1034, 32] on button "Download" at bounding box center [1033, 34] width 50 height 25
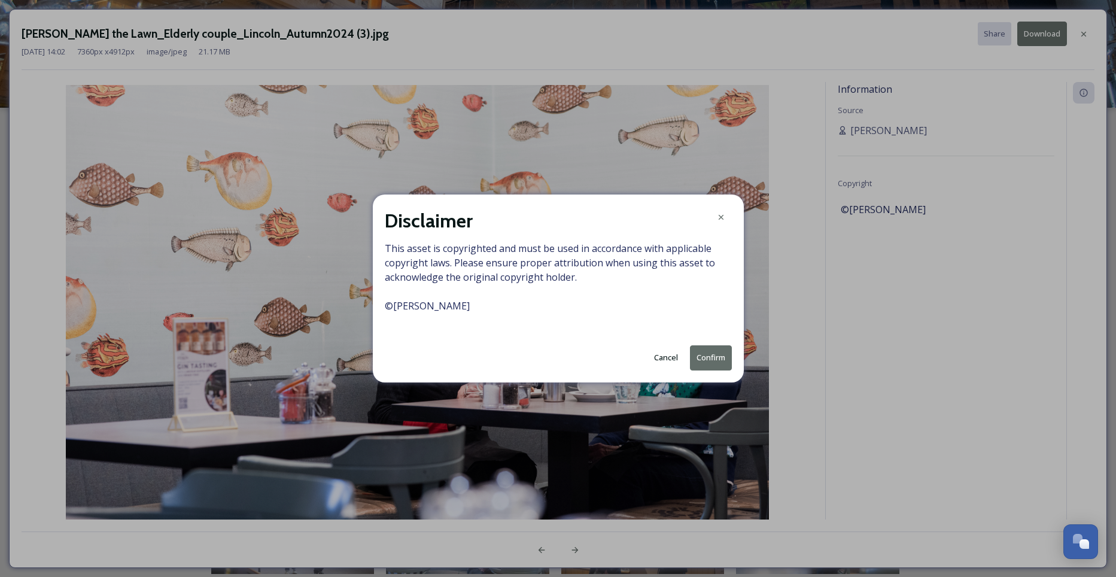
click at [717, 358] on button "Confirm" at bounding box center [711, 357] width 42 height 25
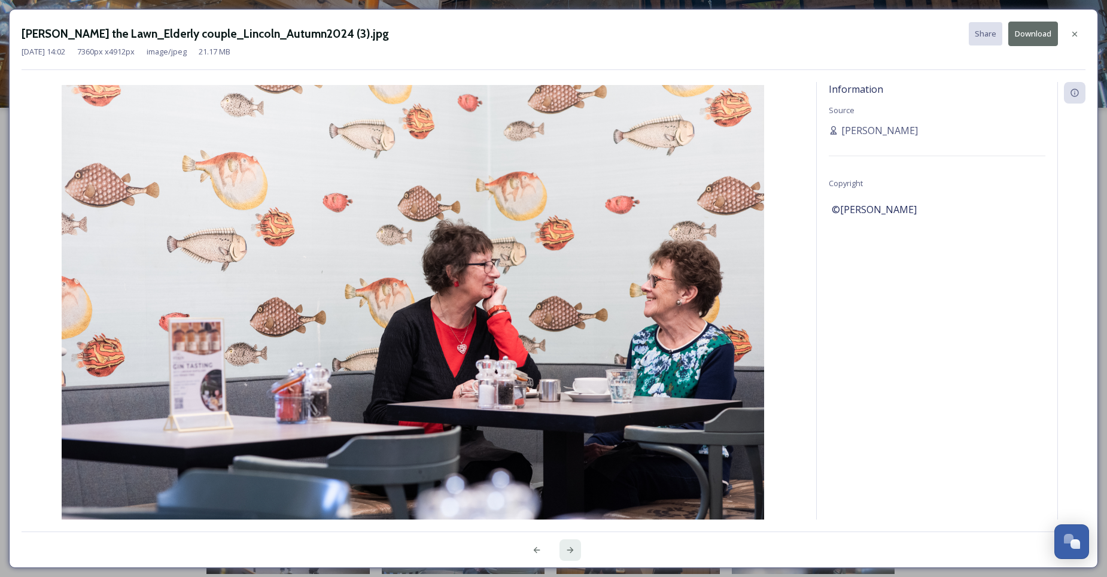
click at [567, 550] on icon at bounding box center [570, 550] width 10 height 10
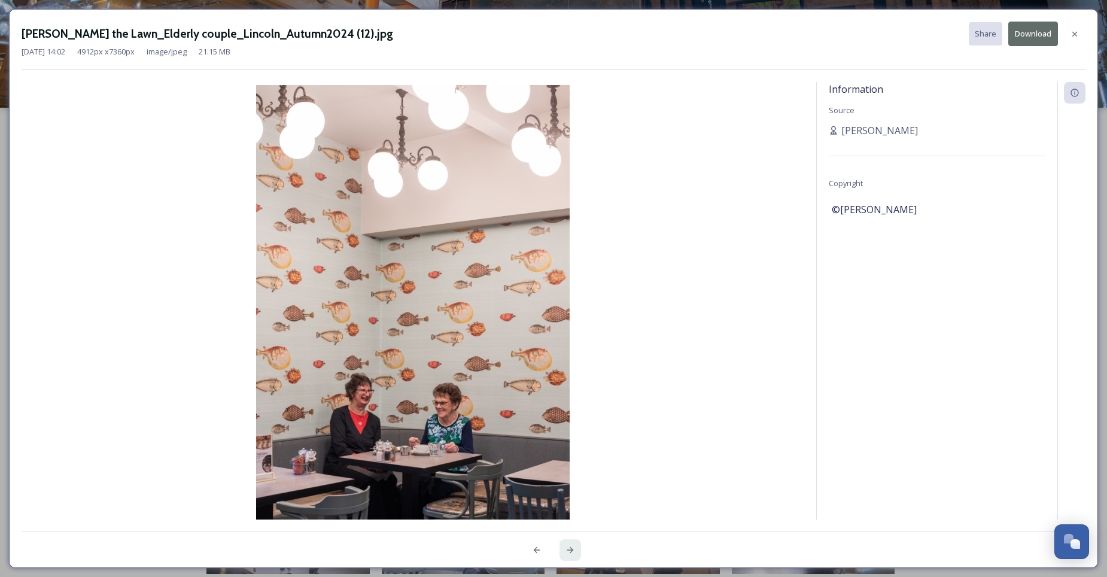
click at [567, 550] on icon at bounding box center [570, 550] width 10 height 10
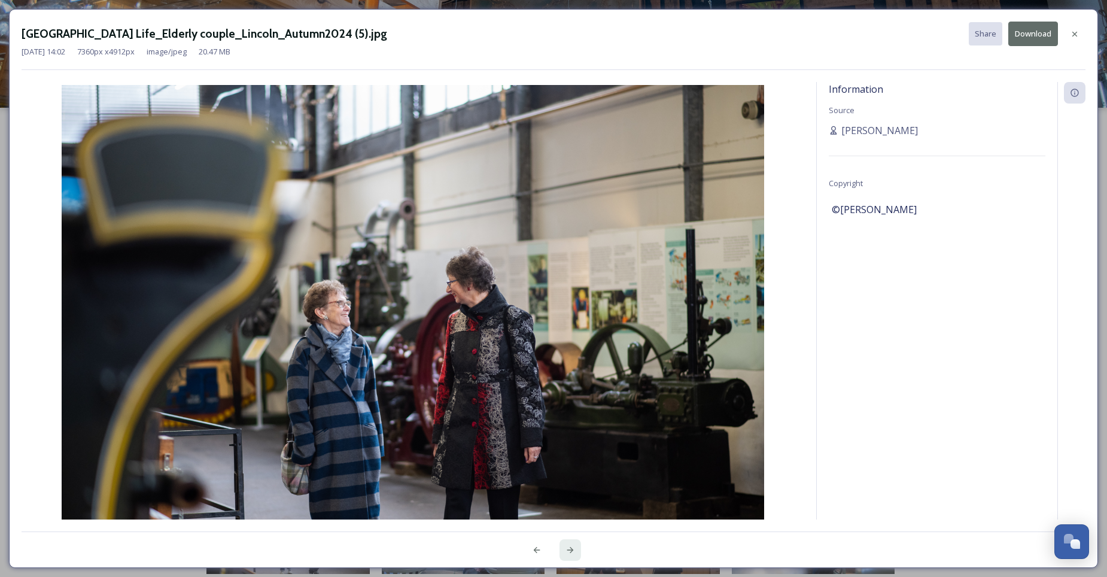
click at [570, 548] on icon at bounding box center [570, 550] width 10 height 10
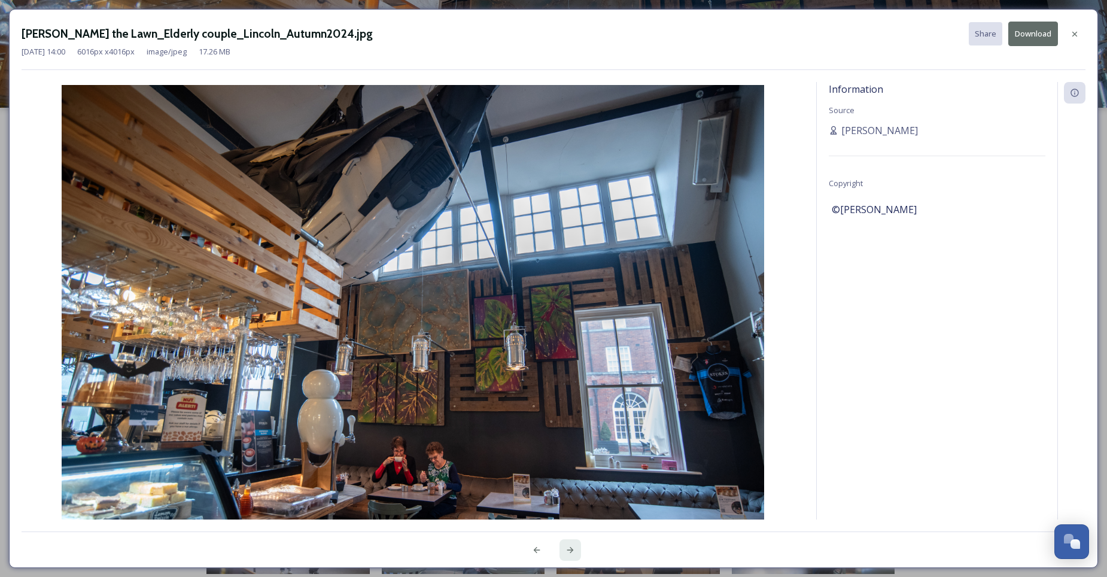
click at [570, 548] on icon at bounding box center [570, 550] width 10 height 10
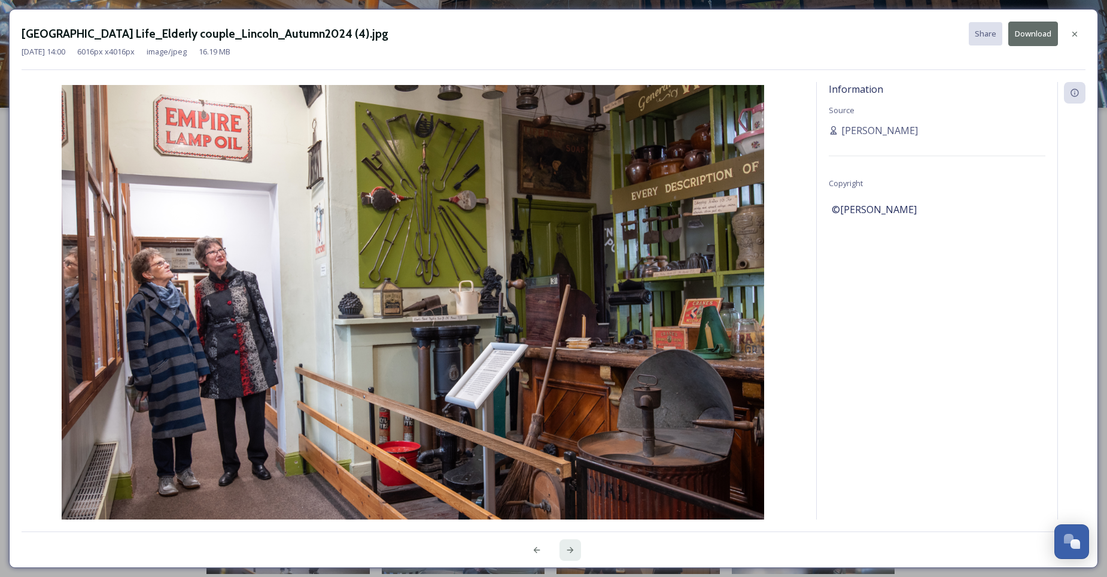
click at [571, 548] on icon at bounding box center [570, 550] width 10 height 10
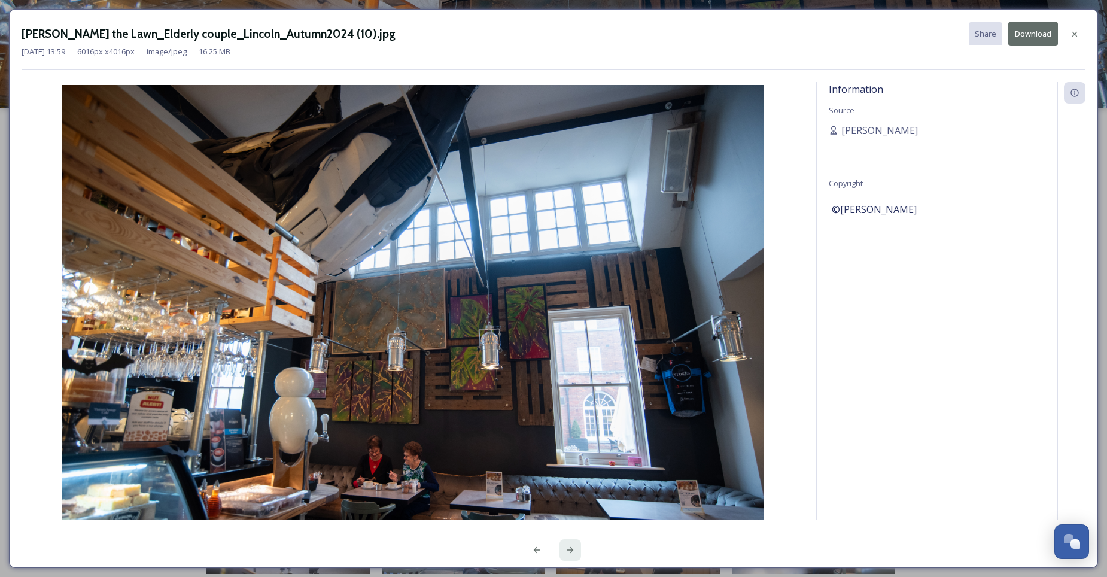
click at [571, 548] on icon at bounding box center [570, 550] width 7 height 6
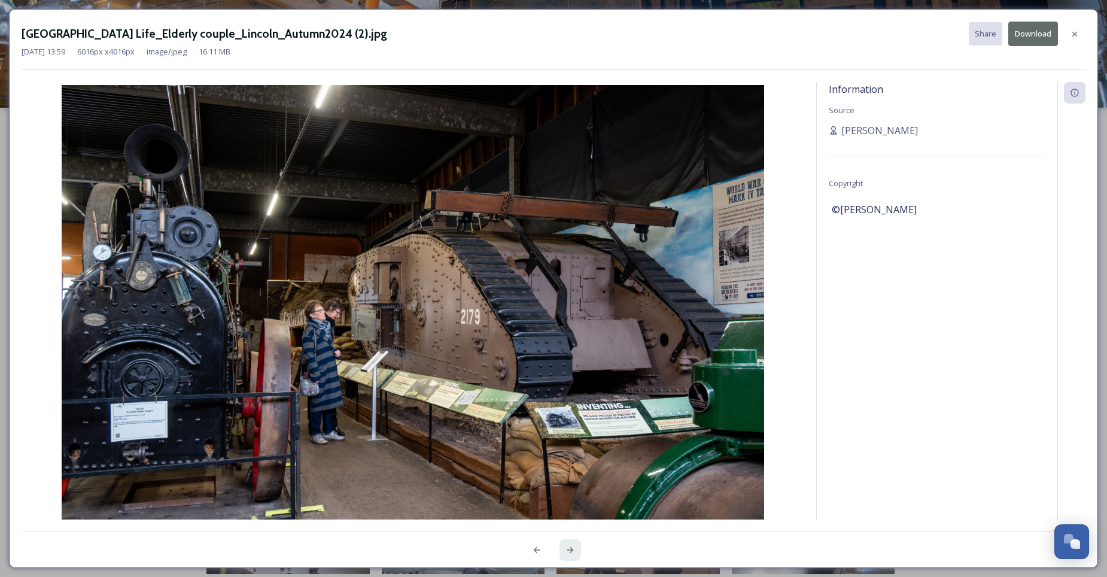
click at [571, 548] on icon at bounding box center [570, 550] width 7 height 6
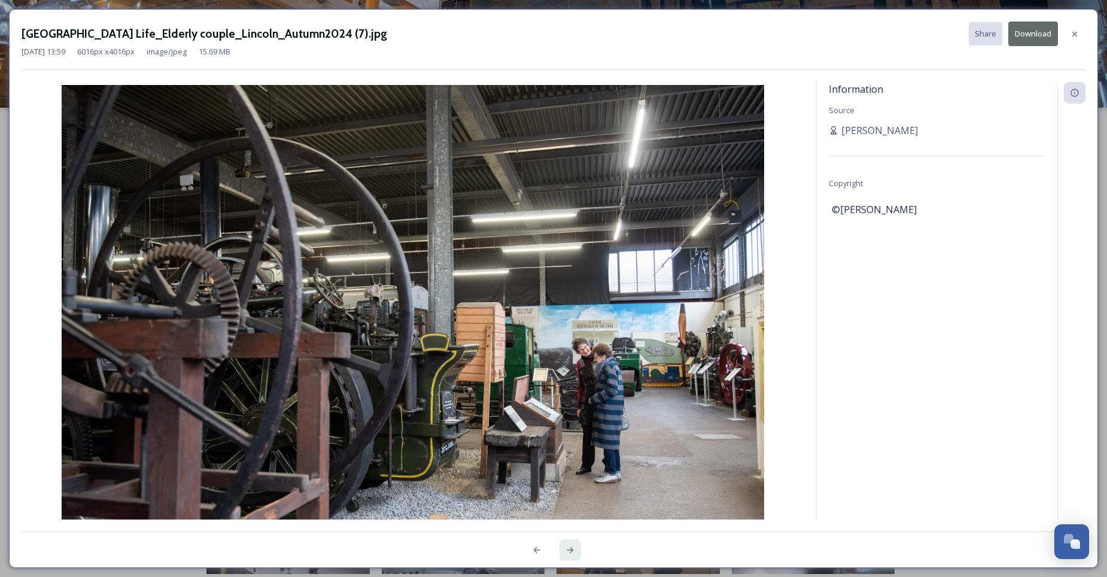
click at [571, 548] on icon at bounding box center [570, 550] width 7 height 6
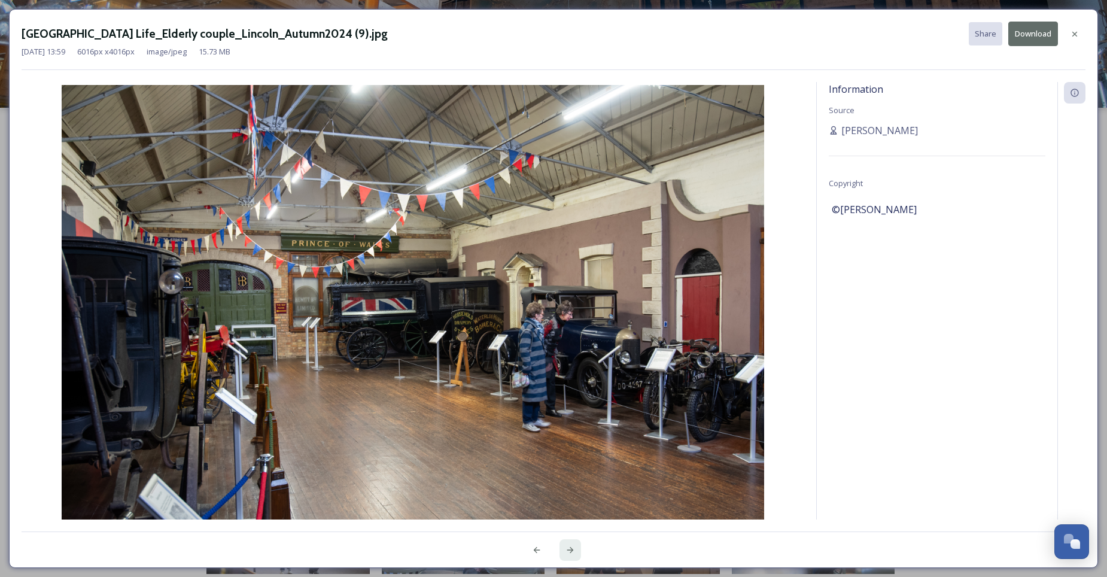
click at [571, 548] on icon at bounding box center [570, 550] width 7 height 6
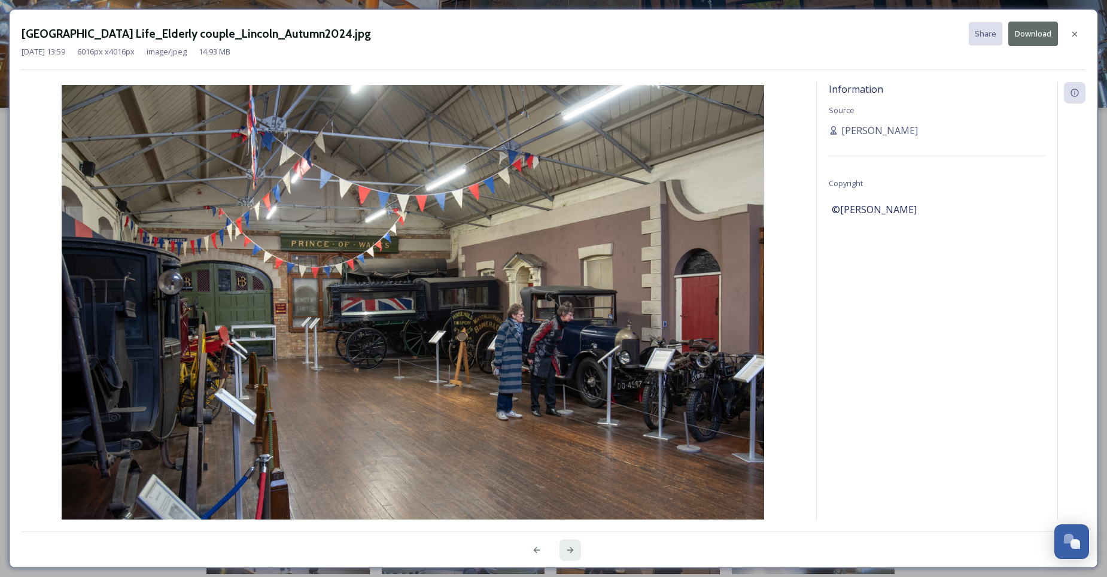
click at [571, 548] on icon at bounding box center [570, 550] width 7 height 6
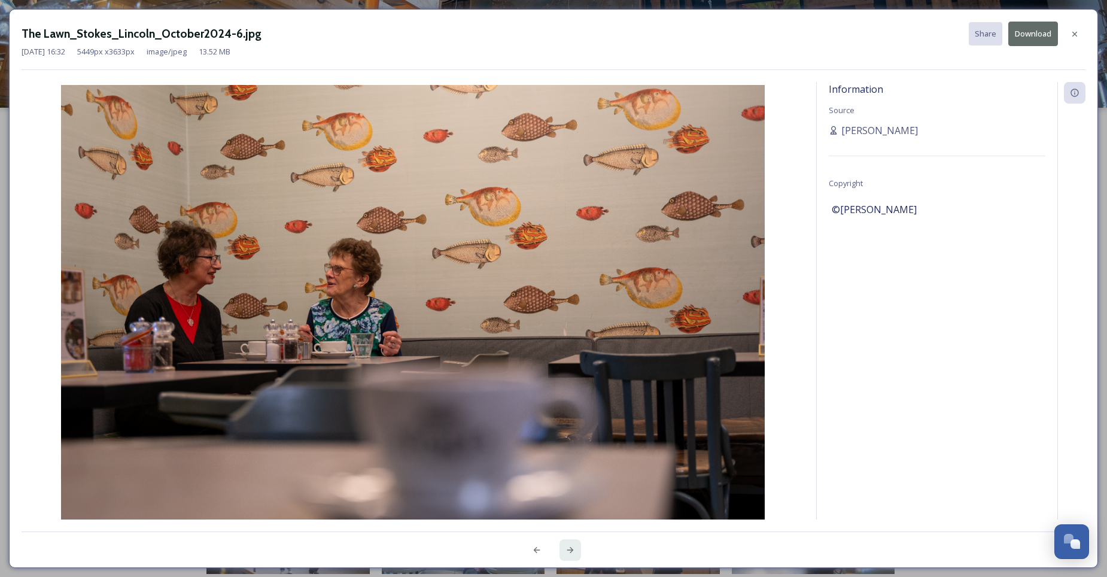
click at [571, 548] on icon at bounding box center [570, 550] width 7 height 6
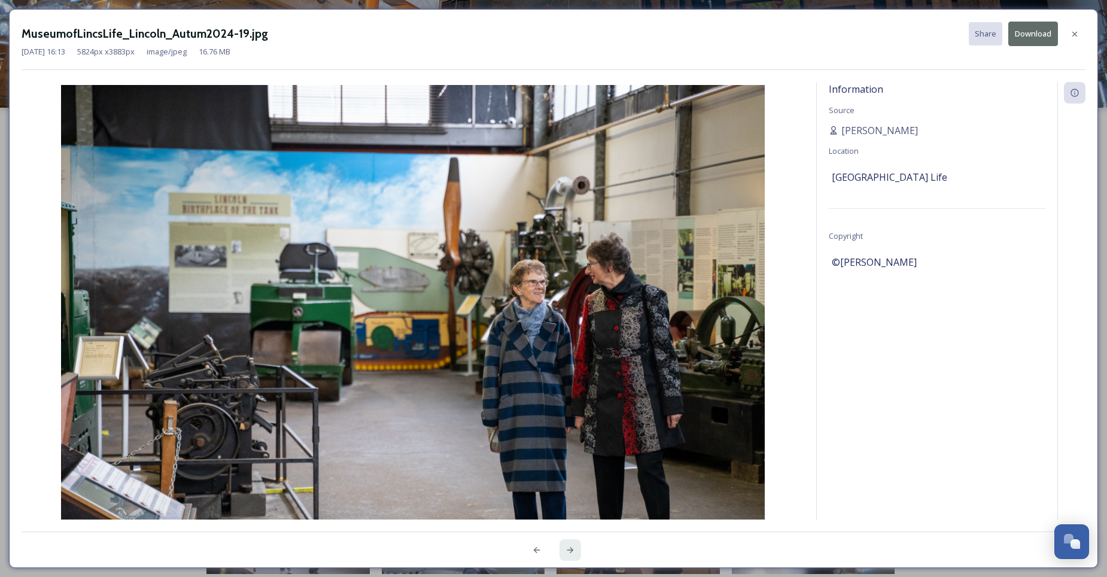
click at [571, 548] on icon at bounding box center [570, 550] width 7 height 6
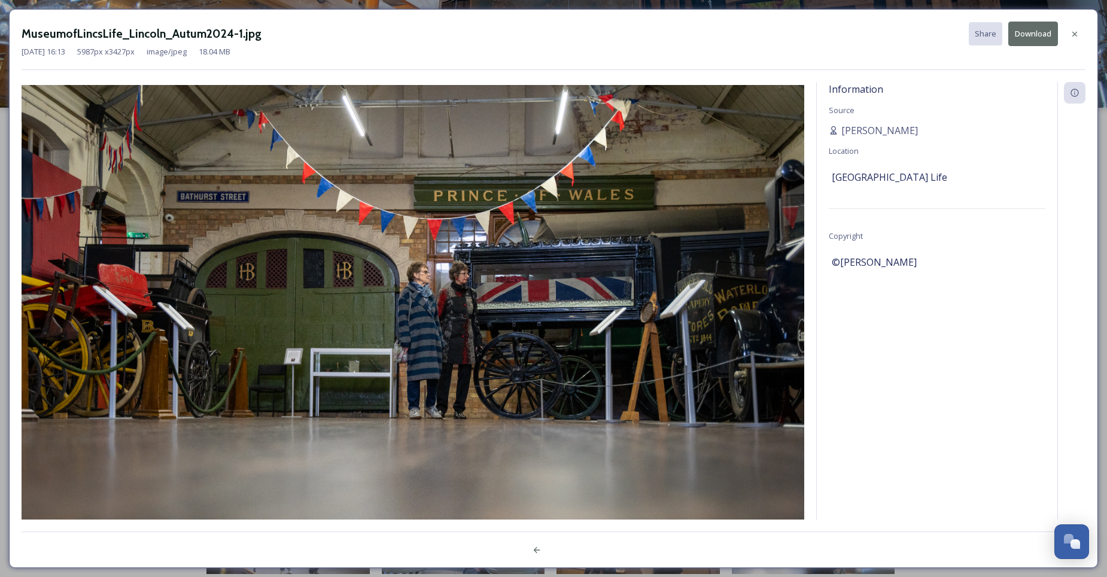
click at [571, 548] on div at bounding box center [554, 543] width 1064 height 24
click at [1074, 35] on icon at bounding box center [1074, 33] width 5 height 5
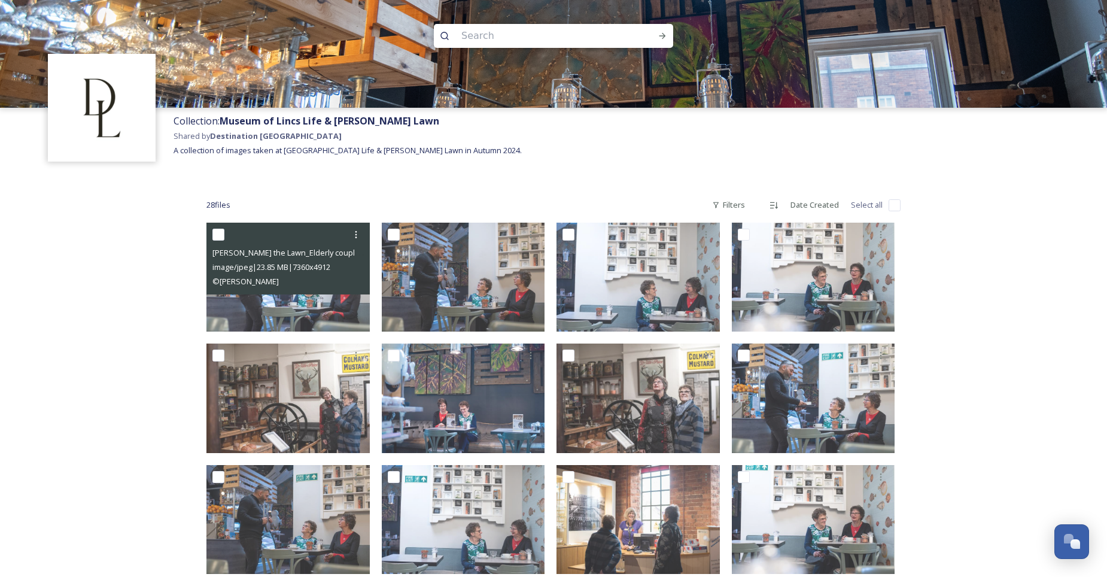
click at [205, 177] on div "Collection: Museum of Lincs Life & Stokes Lawn Shared by Destination Lincolnshi…" at bounding box center [637, 145] width 939 height 74
